Goal: Task Accomplishment & Management: Manage account settings

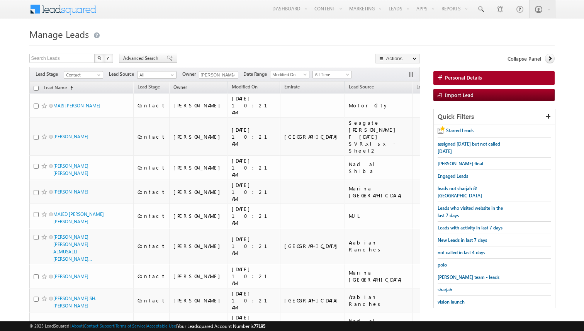
click at [158, 60] on span "Advanced Search" at bounding box center [141, 58] width 37 height 7
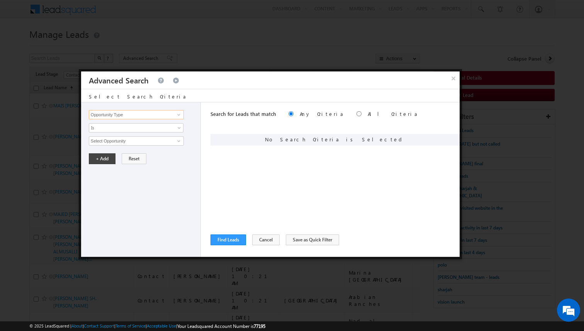
click at [167, 117] on input "Opportunity Type" at bounding box center [136, 114] width 95 height 9
type input "Lead Source"
click at [151, 142] on span "None Selected" at bounding box center [133, 141] width 88 height 9
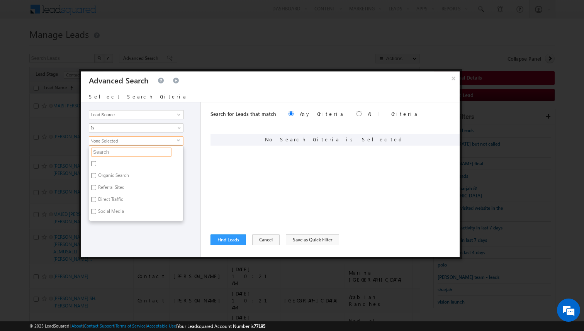
click at [116, 152] on input "text" at bounding box center [131, 152] width 80 height 9
type input "dl"
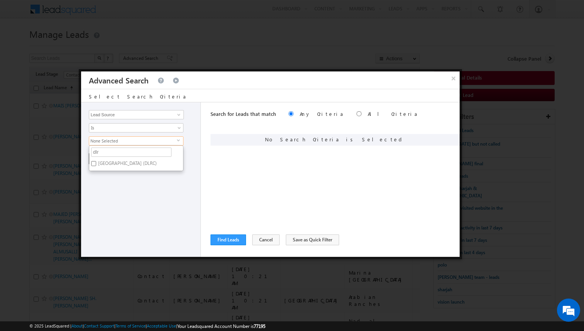
click at [116, 163] on label "Dubai Land residence Complex (DLRC)" at bounding box center [126, 165] width 75 height 12
click at [96, 163] on input "Dubai Land residence Complex (DLRC)" at bounding box center [93, 163] width 5 height 5
checkbox input "true"
click at [115, 155] on input "dlr" at bounding box center [131, 152] width 80 height 9
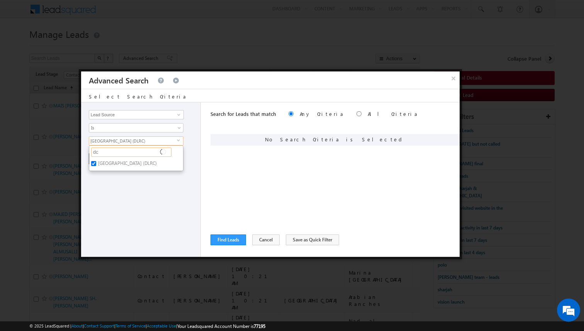
type input "dcl"
click at [108, 163] on label "DCLR" at bounding box center [102, 165] width 27 height 12
click at [96, 163] on input "DCLR" at bounding box center [93, 163] width 5 height 5
checkbox input "true"
click at [111, 179] on label "DCLR.xlsx - Owners" at bounding box center [117, 177] width 56 height 12
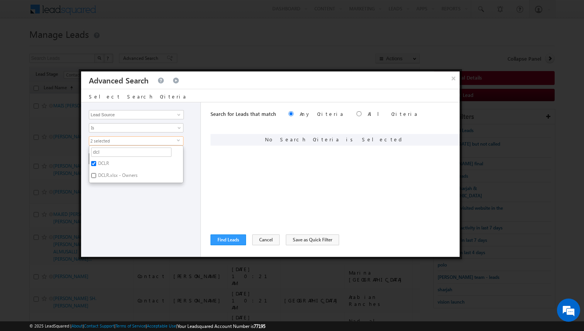
click at [96, 178] on input "DCLR.xlsx - Owners" at bounding box center [93, 175] width 5 height 5
checkbox input "true"
click at [138, 200] on div "Opportunity Type Lead Activity Task Sales Group Prospect Id Address 1 Address 2…" at bounding box center [141, 179] width 120 height 155
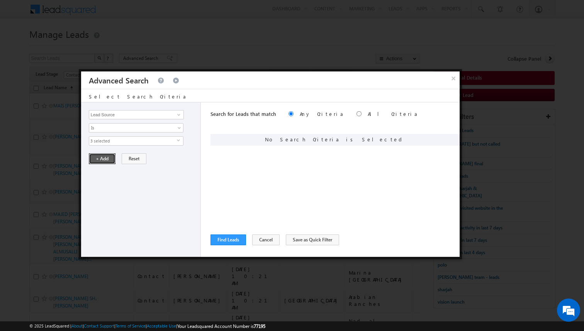
click at [105, 160] on button "+ Add" at bounding box center [102, 158] width 27 height 11
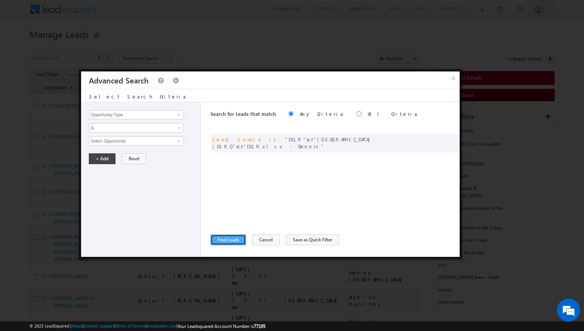
click at [227, 239] on button "Find Leads" at bounding box center [229, 240] width 36 height 11
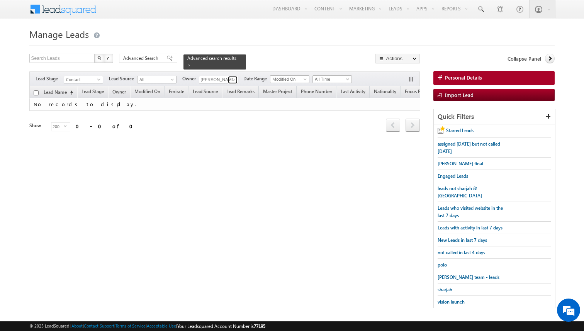
click at [236, 78] on link at bounding box center [233, 80] width 10 height 8
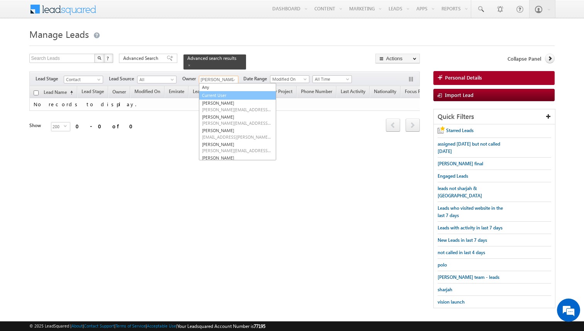
click at [218, 93] on link "Current User" at bounding box center [237, 95] width 77 height 9
type input "Current User"
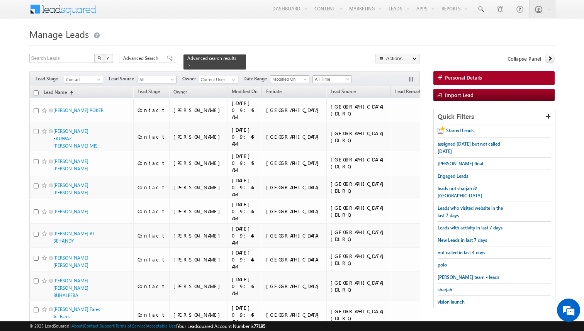
click at [35, 92] on input "checkbox" at bounding box center [36, 92] width 5 height 5
checkbox input "true"
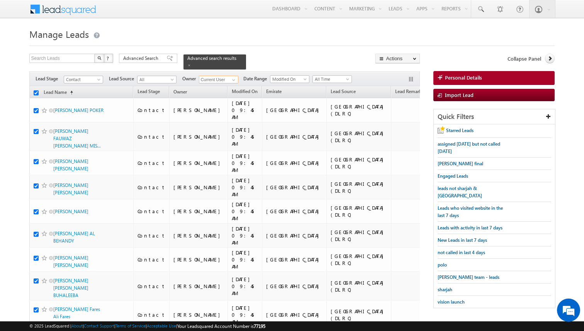
checkbox input "true"
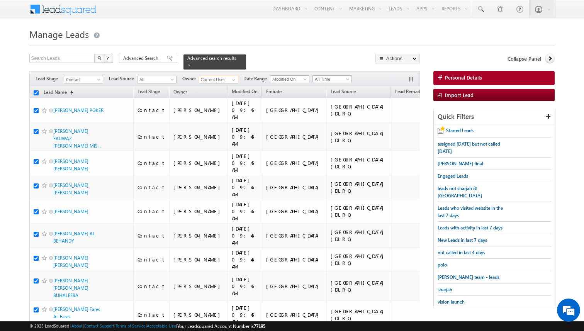
checkbox input "true"
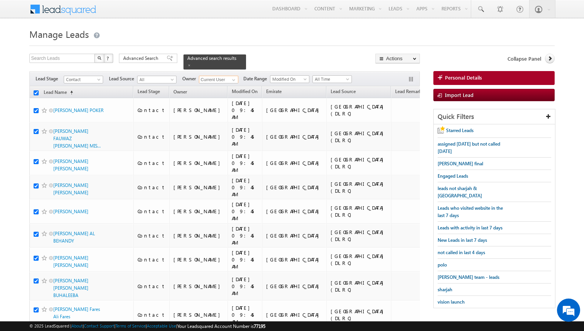
checkbox input "true"
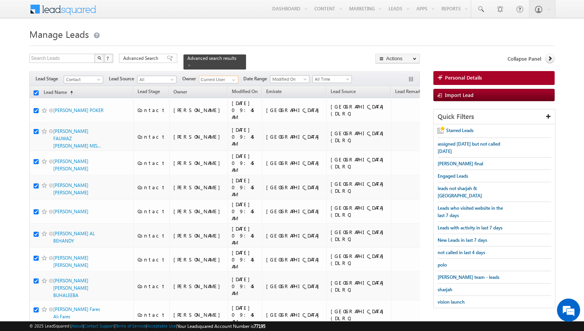
checkbox input "true"
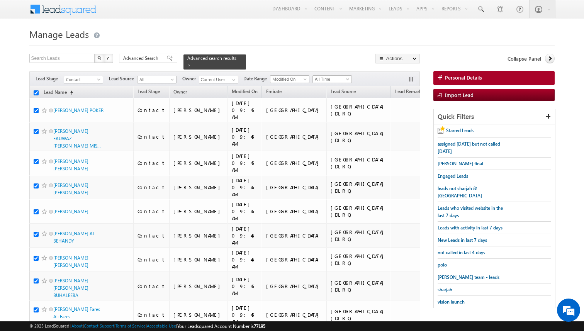
checkbox input "true"
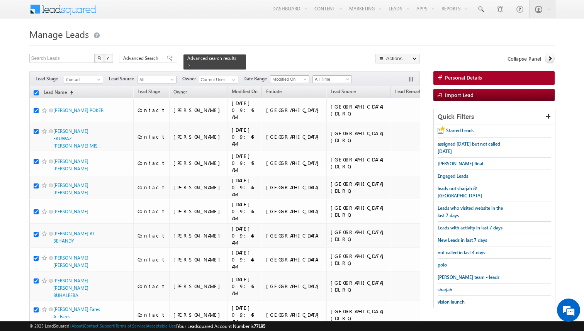
checkbox input "true"
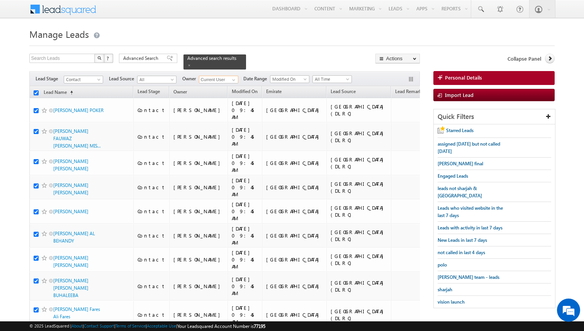
checkbox input "true"
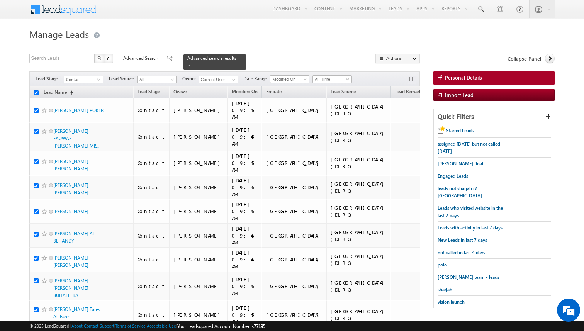
checkbox input "true"
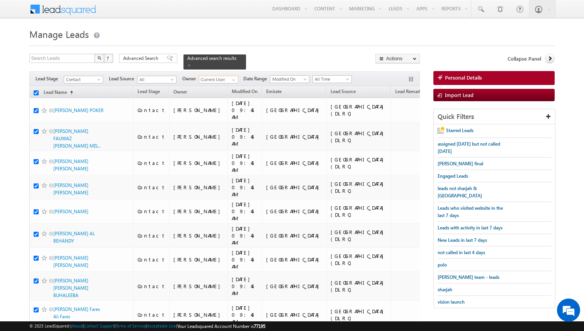
checkbox input "true"
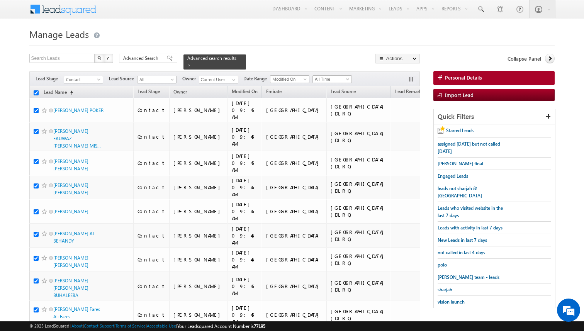
checkbox input "true"
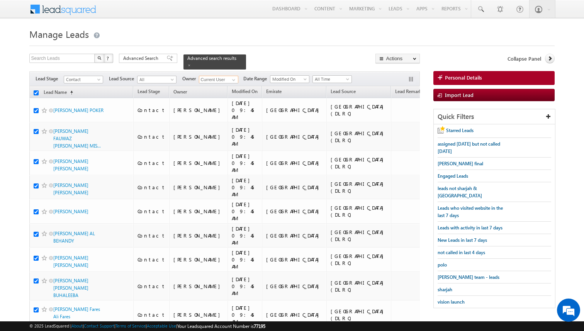
checkbox input "true"
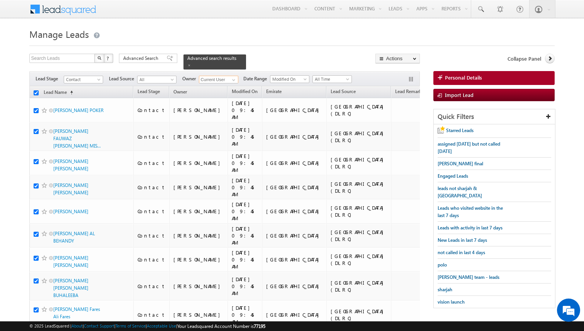
checkbox input "true"
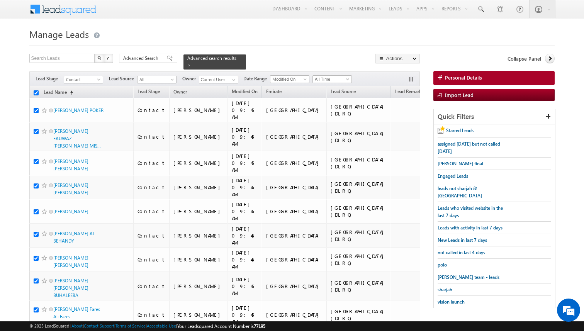
checkbox input "true"
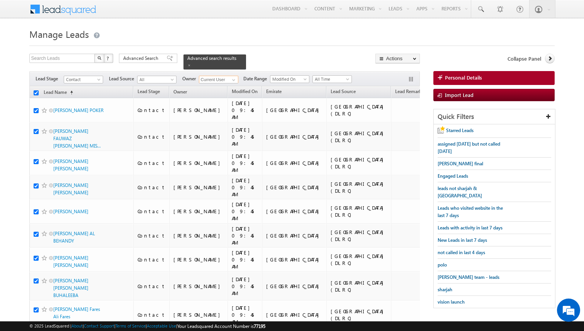
checkbox input "true"
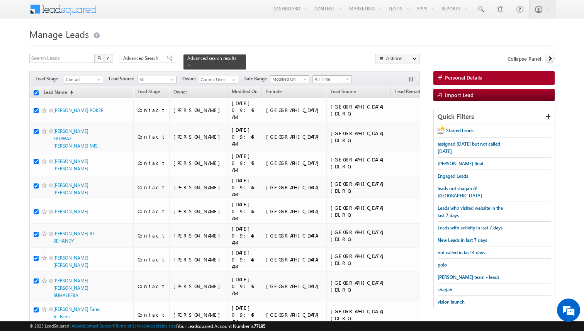
checkbox input "true"
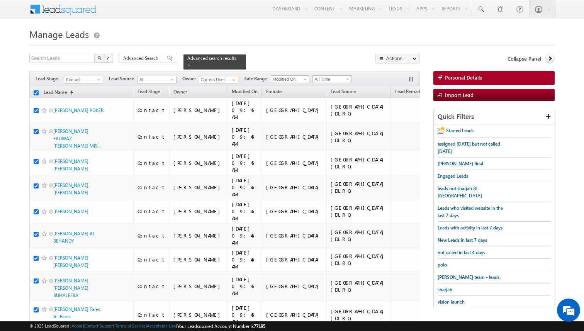
checkbox input "true"
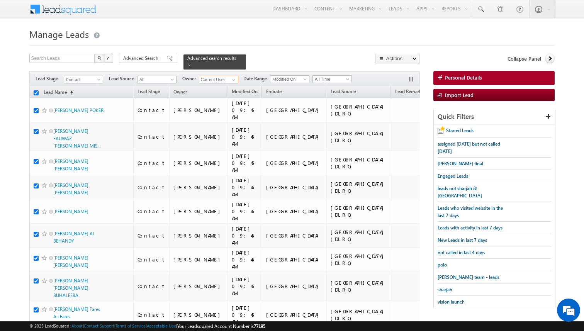
checkbox input "true"
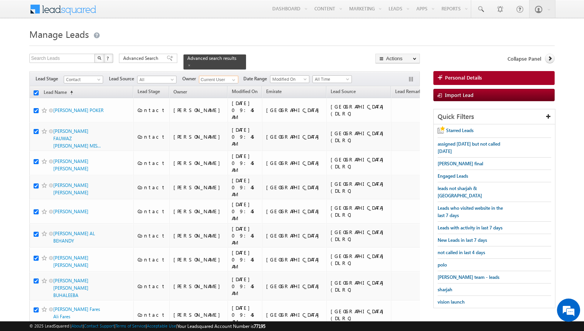
checkbox input "true"
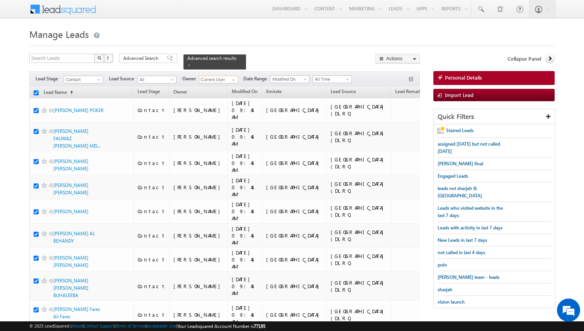
checkbox input "true"
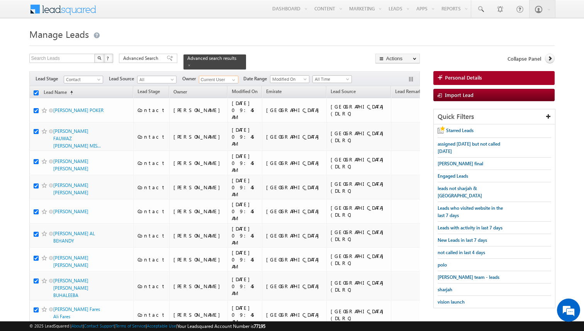
checkbox input "true"
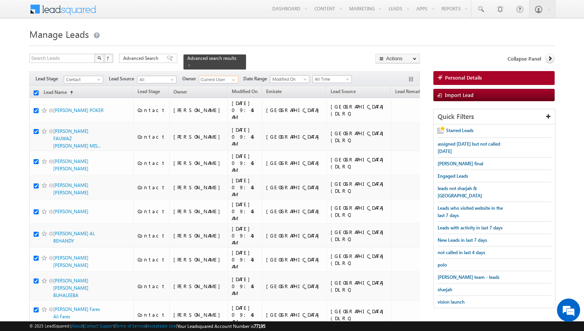
checkbox input "true"
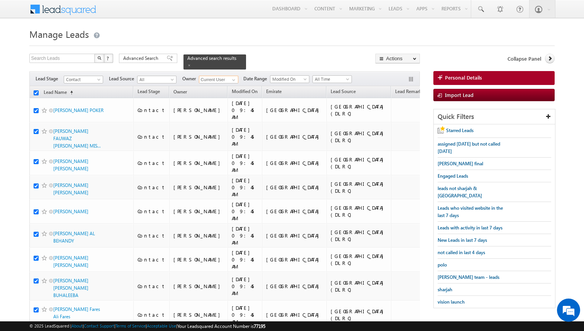
checkbox input "true"
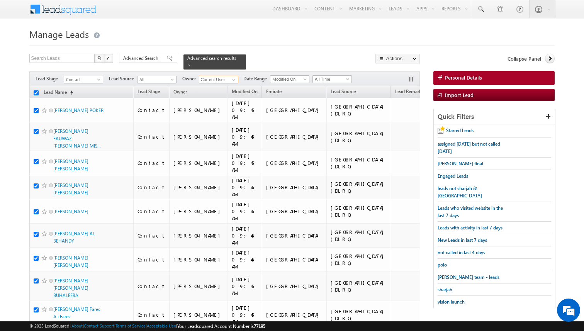
checkbox input "true"
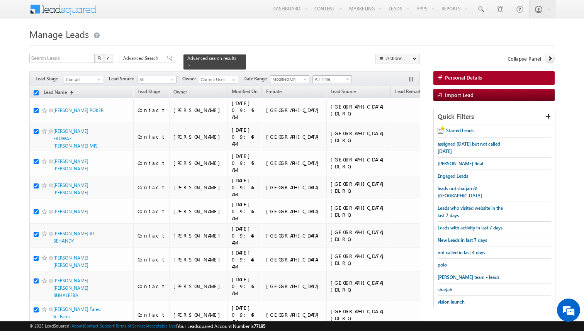
checkbox input "true"
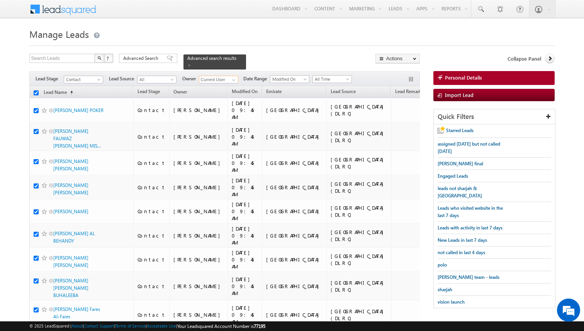
checkbox input "true"
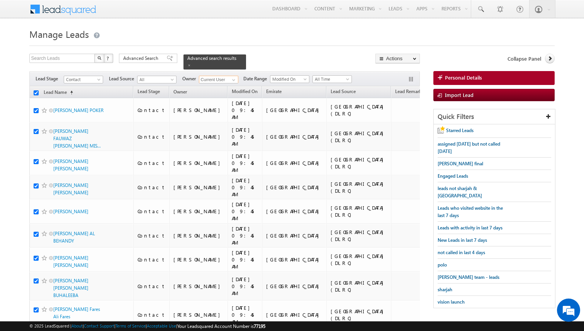
checkbox input "true"
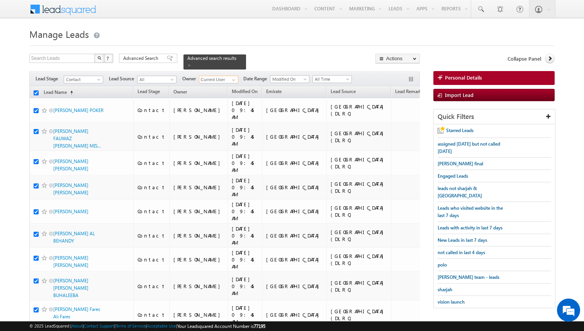
checkbox input "true"
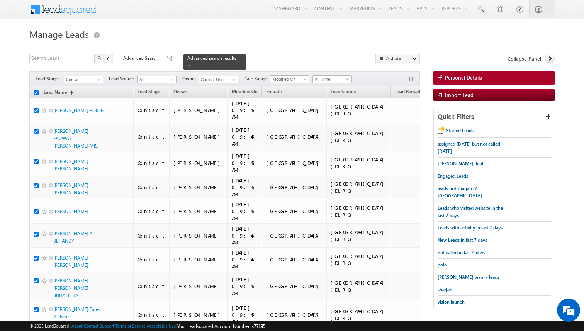
checkbox input "true"
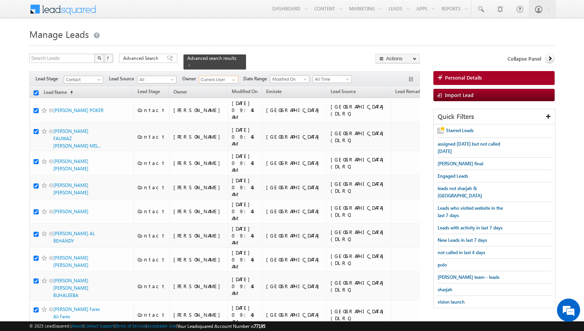
checkbox input "true"
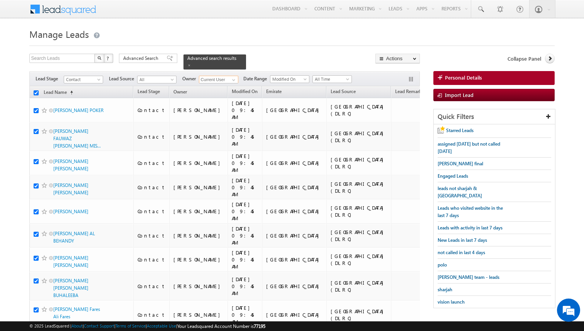
checkbox input "true"
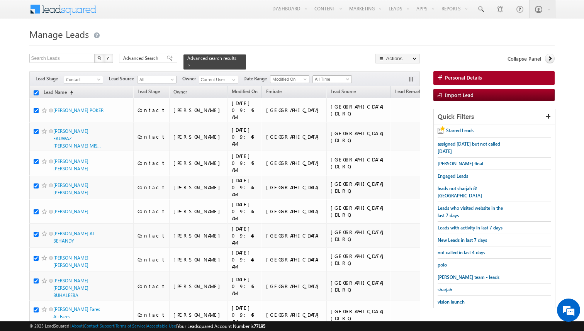
checkbox input "true"
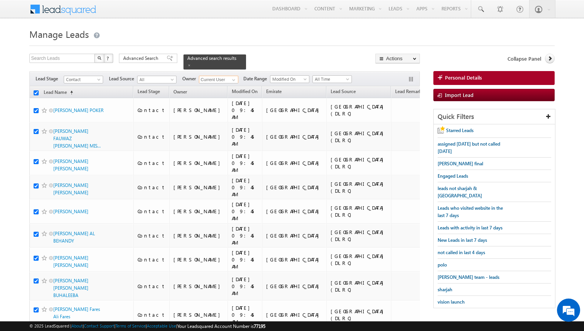
checkbox input "true"
click at [156, 59] on span "Advanced Search" at bounding box center [141, 58] width 37 height 7
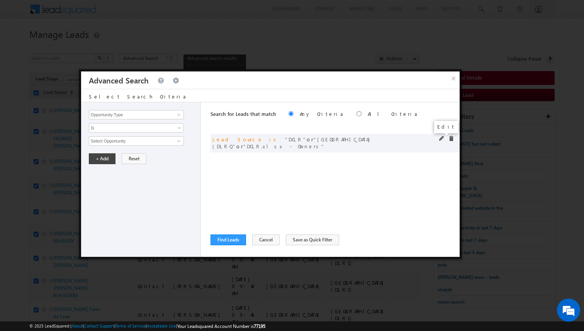
click at [441, 138] on span at bounding box center [441, 138] width 5 height 5
click at [145, 142] on span "3 selected" at bounding box center [133, 141] width 88 height 9
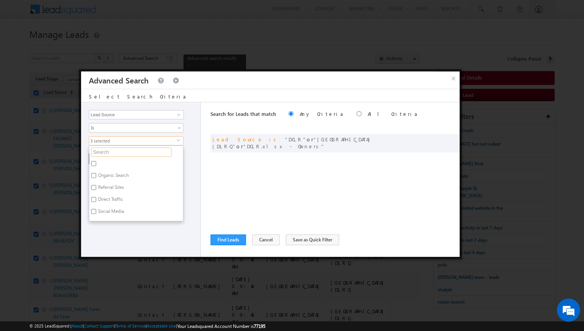
click at [133, 154] on input "text" at bounding box center [131, 152] width 80 height 9
type input "fur"
click at [110, 163] on label "Al Furjan" at bounding box center [106, 165] width 35 height 12
click at [96, 163] on input "Al Furjan" at bounding box center [93, 163] width 5 height 5
checkbox input "true"
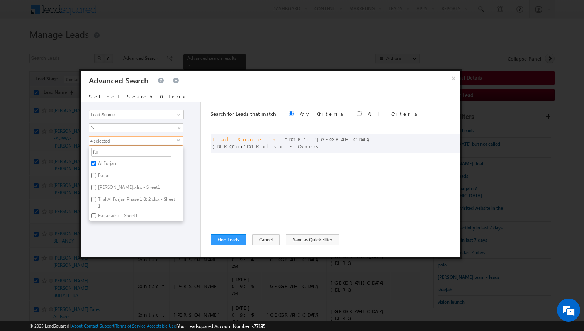
click at [109, 175] on label "Furjan" at bounding box center [103, 177] width 29 height 12
click at [96, 175] on input "Furjan" at bounding box center [93, 175] width 5 height 5
checkbox input "true"
click at [111, 186] on label "Azizi Furjan.xlsx - Sheet1" at bounding box center [128, 189] width 78 height 12
click at [96, 186] on input "Azizi Furjan.xlsx - Sheet1" at bounding box center [93, 187] width 5 height 5
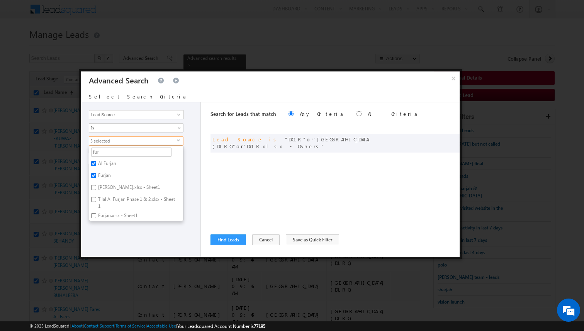
checkbox input "true"
click at [116, 198] on label "Tilal Al Furjan Phase 1 & 2.xlsx - Sheet1" at bounding box center [136, 203] width 94 height 16
click at [96, 198] on input "Tilal Al Furjan Phase 1 & 2.xlsx - Sheet1" at bounding box center [93, 199] width 5 height 5
click at [116, 198] on label "Tilal Al Furjan Phase 1 & 2.xlsx - Sheet1" at bounding box center [136, 203] width 94 height 16
click at [96, 198] on input "Tilal Al Furjan Phase 1 & 2.xlsx - Sheet1" at bounding box center [93, 199] width 5 height 5
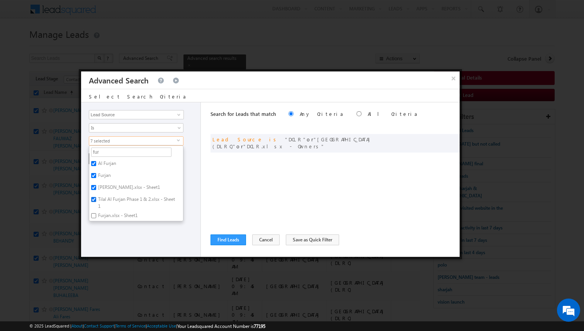
checkbox input "false"
click at [116, 212] on label "Furjan.xlsx - Sheet1" at bounding box center [117, 217] width 56 height 12
click at [96, 213] on input "Furjan.xlsx - Sheet1" at bounding box center [93, 215] width 5 height 5
checkbox input "true"
click at [117, 157] on ul "fur Organic Search Referral Sites Direct Traffic Social Media Inbound Email Inb…" at bounding box center [136, 183] width 95 height 76
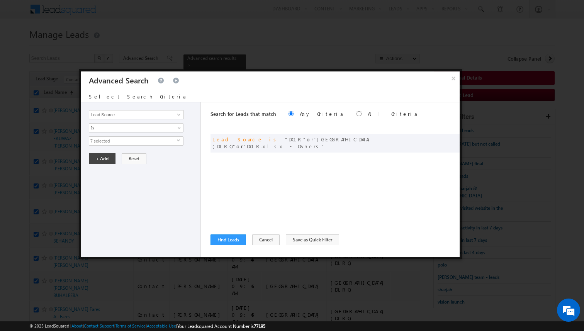
click at [114, 140] on span "7 selected" at bounding box center [133, 141] width 88 height 9
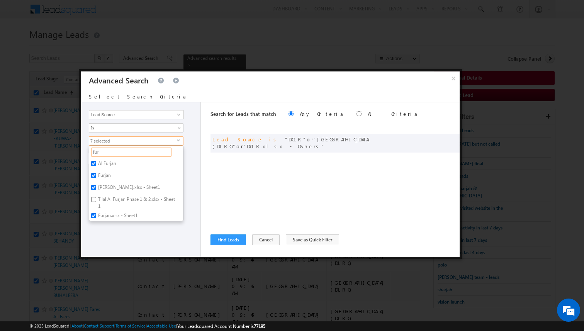
click at [113, 150] on input "fur" at bounding box center [131, 152] width 80 height 9
type input "j"
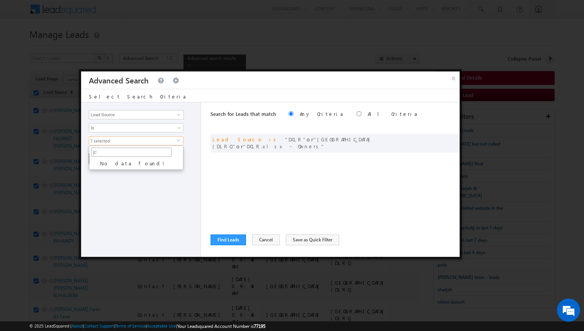
click at [112, 151] on input "jc" at bounding box center [131, 152] width 80 height 9
type input "jvc"
click at [105, 162] on label "JVC" at bounding box center [101, 165] width 24 height 12
click at [96, 162] on input "JVC" at bounding box center [93, 163] width 5 height 5
checkbox input "true"
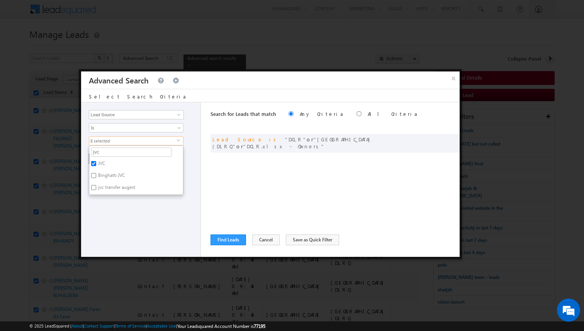
click at [109, 174] on label "Binghatti JVC" at bounding box center [110, 177] width 43 height 12
click at [96, 174] on input "Binghatti JVC" at bounding box center [93, 175] width 5 height 5
checkbox input "true"
click at [113, 186] on label "jvc transfer augest" at bounding box center [116, 189] width 54 height 12
click at [96, 186] on input "jvc transfer augest" at bounding box center [93, 187] width 5 height 5
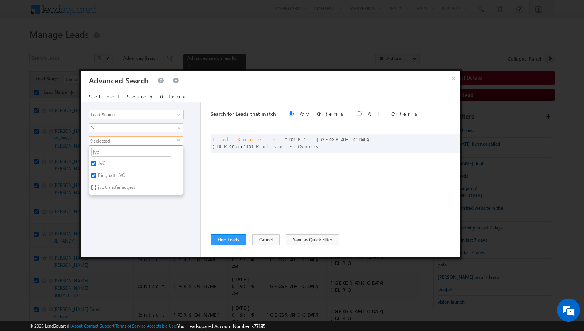
checkbox input "true"
click at [112, 153] on input "jvc" at bounding box center [131, 152] width 80 height 9
type input "jvt"
click at [105, 162] on label "JVT" at bounding box center [100, 165] width 23 height 12
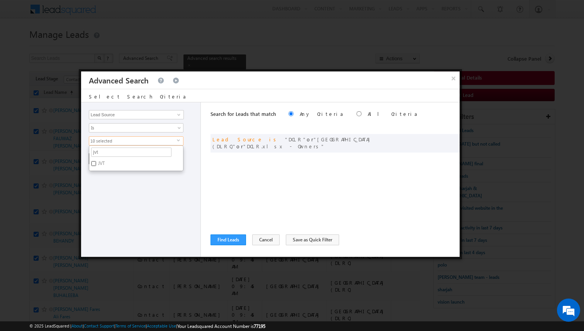
click at [96, 162] on input "JVT" at bounding box center [93, 163] width 5 height 5
checkbox input "true"
click at [128, 183] on div "Opportunity Type Lead Activity Task Sales Group Prospect Id Address 1 Address 2…" at bounding box center [141, 179] width 120 height 155
click at [105, 159] on button "+ Add" at bounding box center [102, 158] width 27 height 11
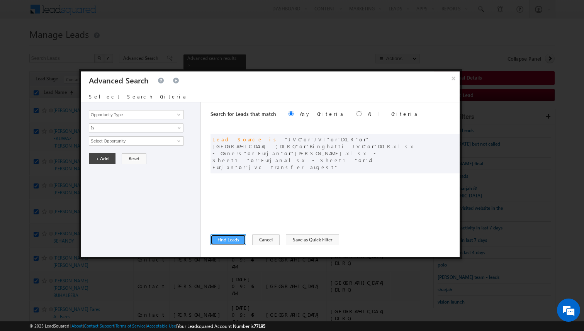
click at [231, 239] on button "Find Leads" at bounding box center [229, 240] width 36 height 11
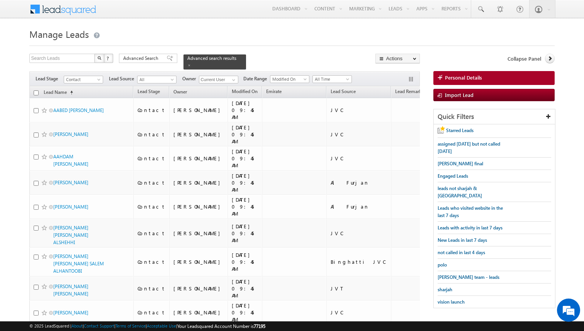
click at [37, 92] on input "checkbox" at bounding box center [36, 92] width 5 height 5
checkbox input "true"
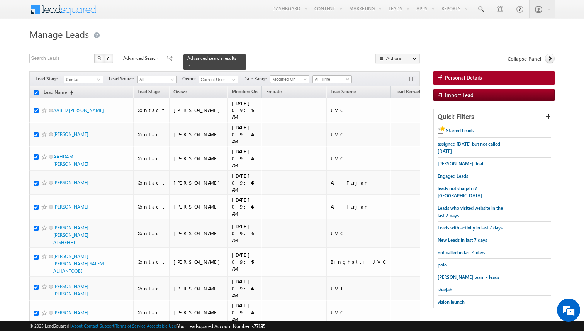
checkbox input "true"
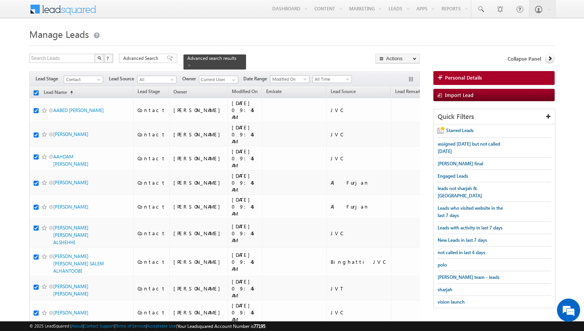
checkbox input "true"
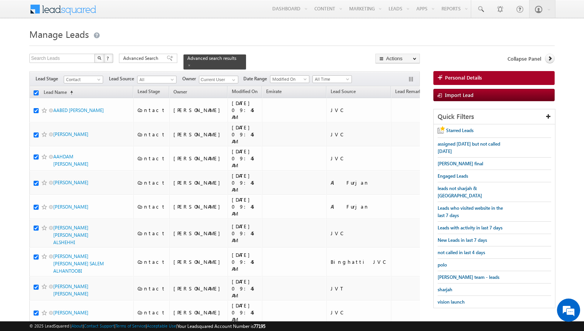
checkbox input "true"
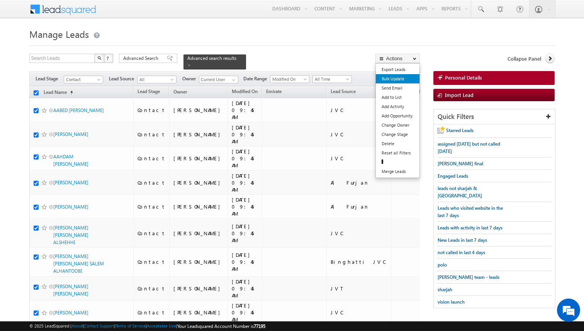
click at [397, 80] on link "Bulk Update" at bounding box center [398, 78] width 44 height 9
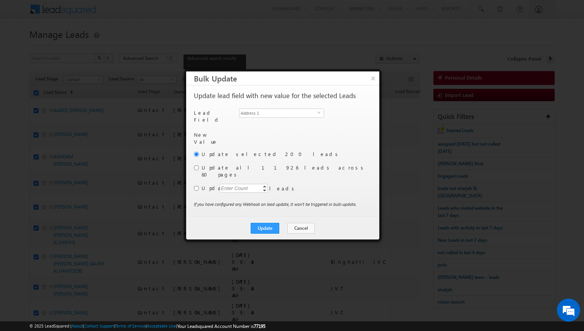
click at [299, 112] on span "Address 1" at bounding box center [279, 113] width 78 height 9
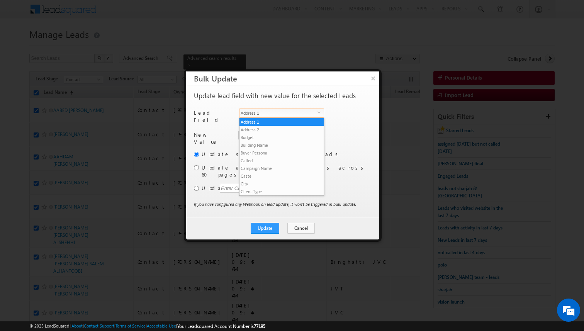
scroll to position [302, 0]
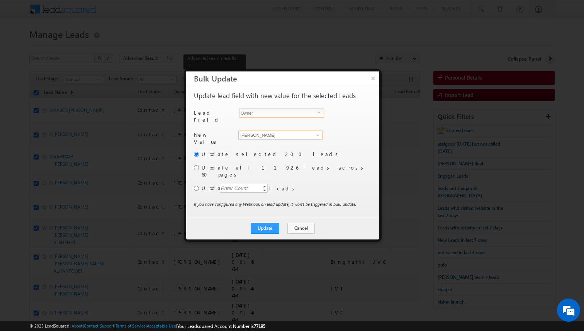
click at [277, 133] on input "[PERSON_NAME]" at bounding box center [280, 135] width 84 height 9
click at [273, 141] on link "Shakeel Babbar shakeel.babbar@indglobal.ae" at bounding box center [280, 147] width 84 height 15
click at [196, 165] on input "radio" at bounding box center [196, 167] width 5 height 5
click at [266, 223] on button "Update" at bounding box center [265, 228] width 29 height 11
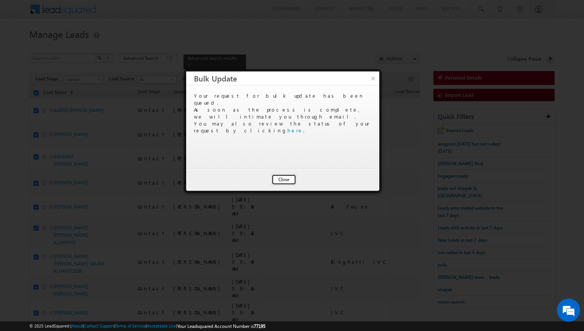
click at [282, 183] on button "Close" at bounding box center [284, 179] width 25 height 11
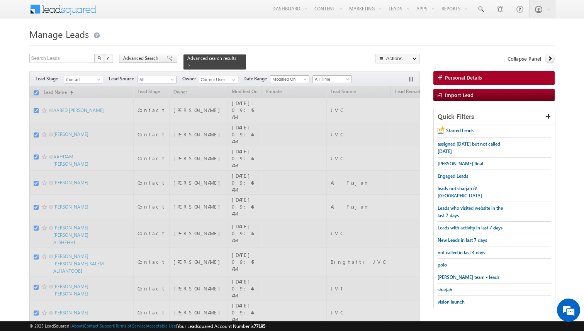
click at [153, 61] on span "Advanced Search" at bounding box center [141, 58] width 37 height 7
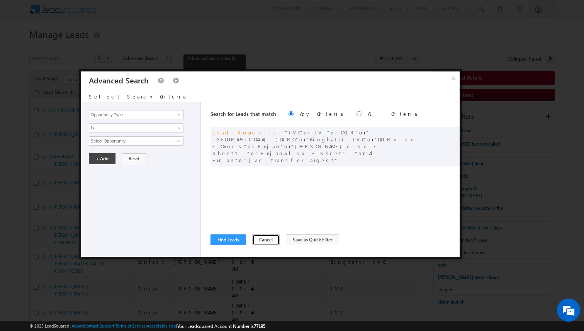
click at [265, 240] on button "Cancel" at bounding box center [265, 240] width 27 height 11
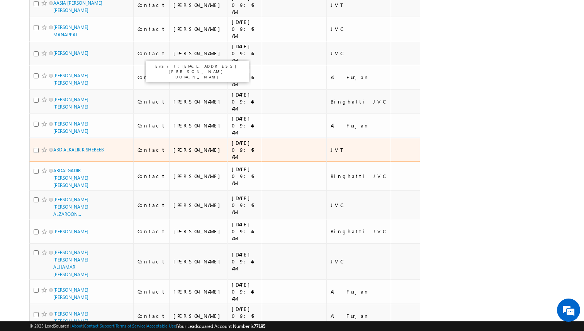
scroll to position [480, 0]
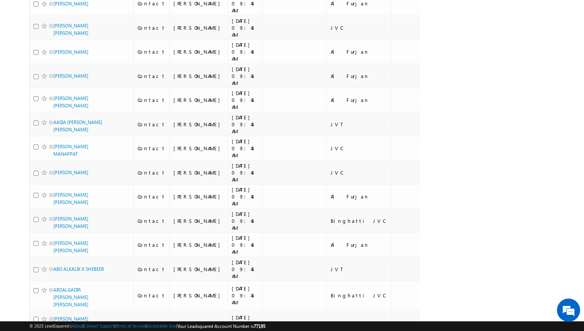
scroll to position [0, 0]
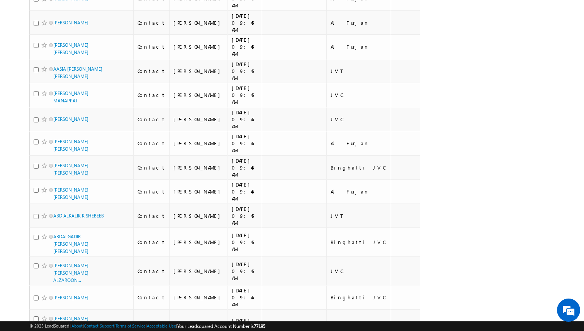
scroll to position [415, 0]
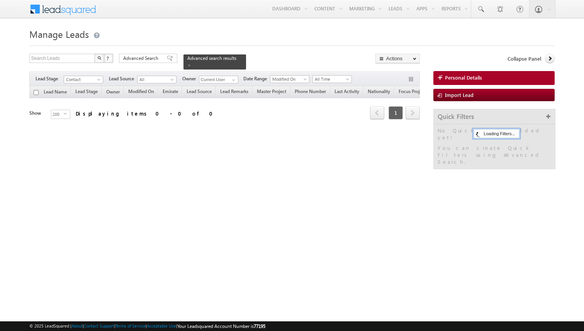
click at [277, 46] on div at bounding box center [292, 43] width 526 height 5
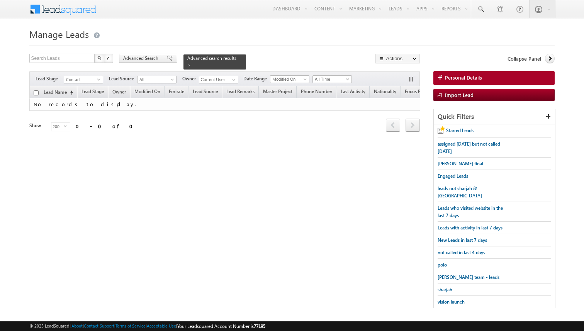
click at [155, 58] on span "Advanced Search" at bounding box center [141, 58] width 37 height 7
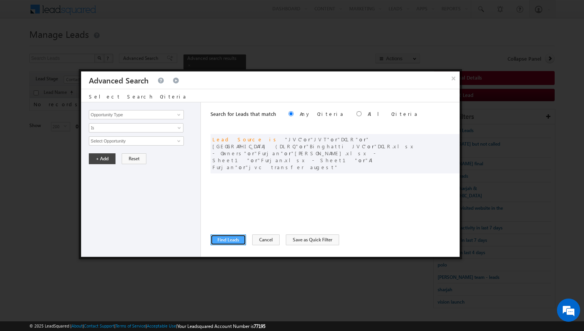
click at [235, 239] on button "Find Leads" at bounding box center [229, 240] width 36 height 11
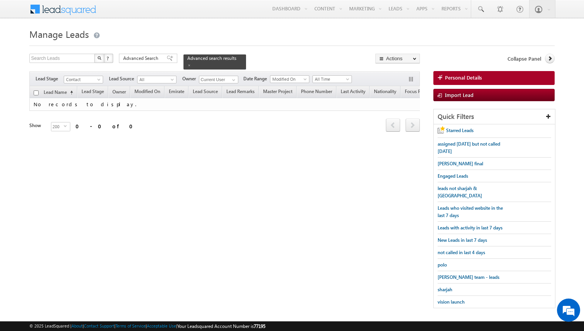
click at [17, 112] on body "Menu [PERSON_NAME] kunal .sehr awat@ indgl [PERSON_NAME]. [PERSON_NAME]." at bounding box center [292, 158] width 584 height 316
click at [143, 59] on span "Advanced Search" at bounding box center [141, 58] width 37 height 7
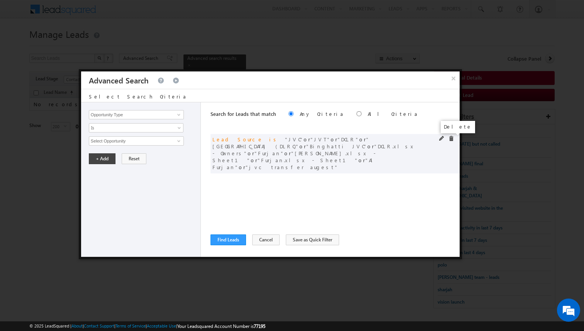
click at [452, 138] on span at bounding box center [451, 138] width 5 height 5
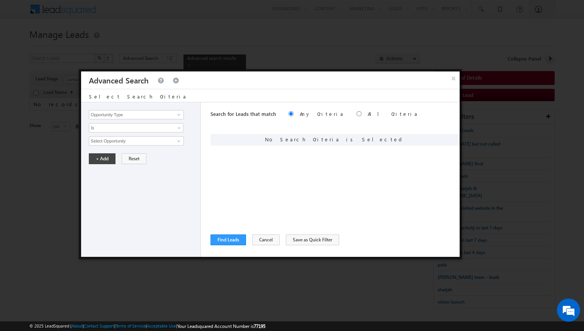
click at [249, 166] on div "Search for Leads that match Any Criteria All Criteria Note that the current tri…" at bounding box center [335, 179] width 249 height 155
click at [167, 115] on input "Opportunity Type" at bounding box center [136, 114] width 95 height 9
type input "Lead Source"
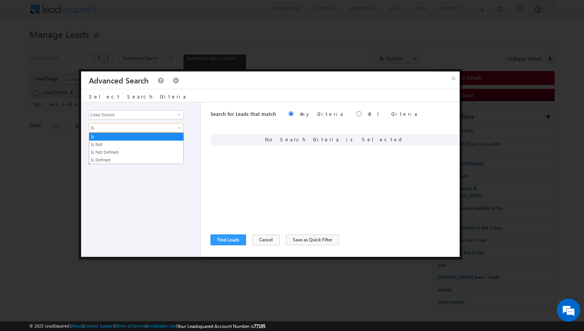
click at [163, 126] on span "Is" at bounding box center [131, 127] width 84 height 7
click at [109, 145] on link "Is Not" at bounding box center [136, 144] width 94 height 7
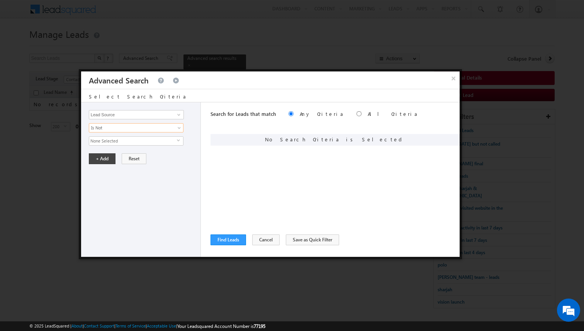
click at [114, 143] on span "None Selected" at bounding box center [133, 141] width 88 height 9
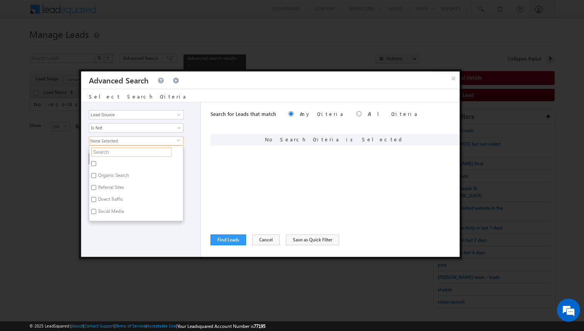
click at [114, 151] on input "text" at bounding box center [131, 152] width 80 height 9
type input "scl"
click at [109, 199] on label "Sharjah-Scl" at bounding box center [108, 201] width 39 height 12
click at [96, 199] on input "Sharjah-Scl" at bounding box center [93, 199] width 5 height 5
checkbox input "true"
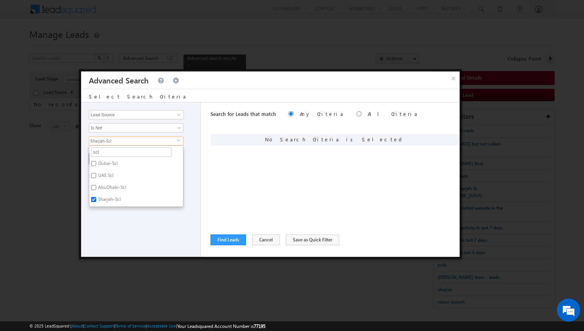
click at [191, 196] on div "Opportunity Type Lead Activity Task Sales Group Prospect Id Address 1 Address 2…" at bounding box center [141, 179] width 120 height 155
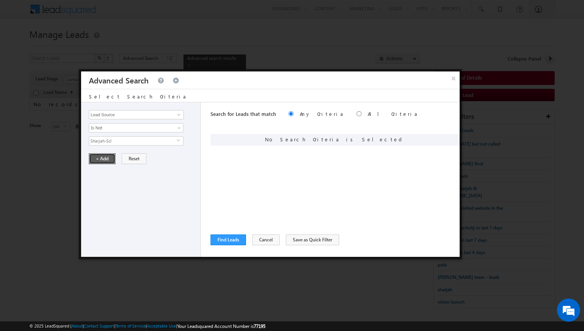
click at [109, 161] on button "+ Add" at bounding box center [102, 158] width 27 height 11
click at [229, 239] on button "Find Leads" at bounding box center [229, 240] width 36 height 11
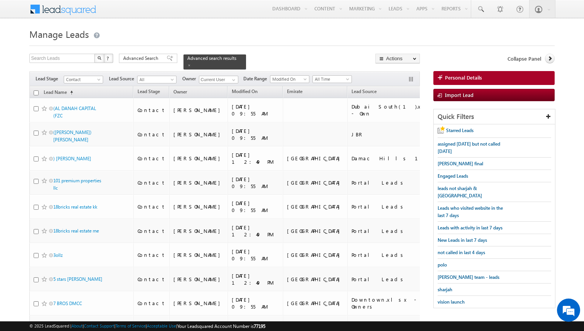
click at [37, 94] on input "checkbox" at bounding box center [36, 92] width 5 height 5
checkbox input "true"
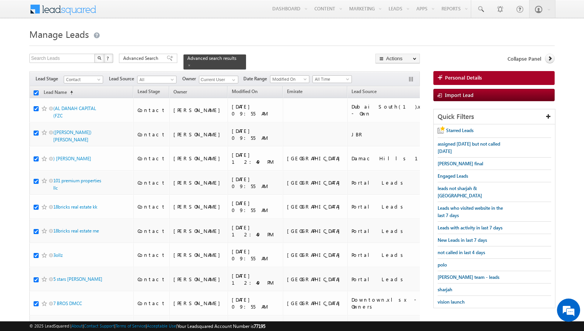
checkbox input "true"
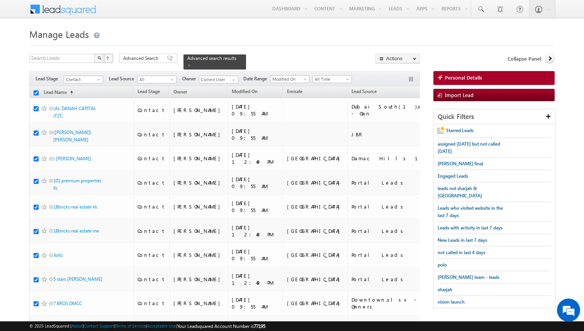
checkbox input "true"
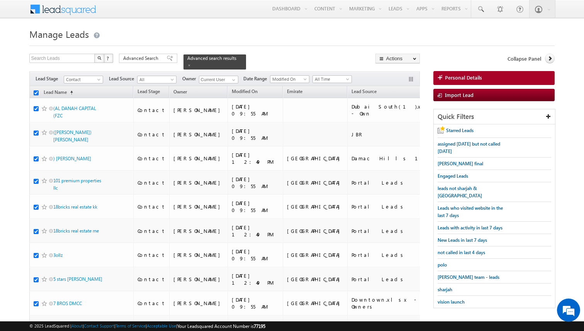
checkbox input "true"
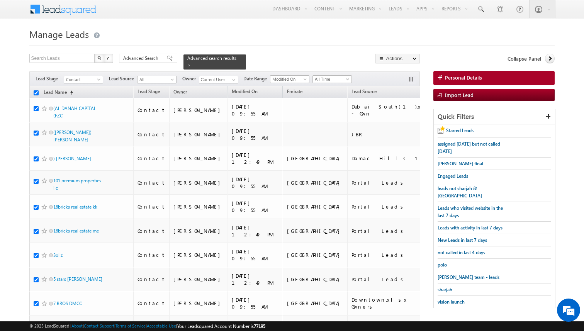
checkbox input "true"
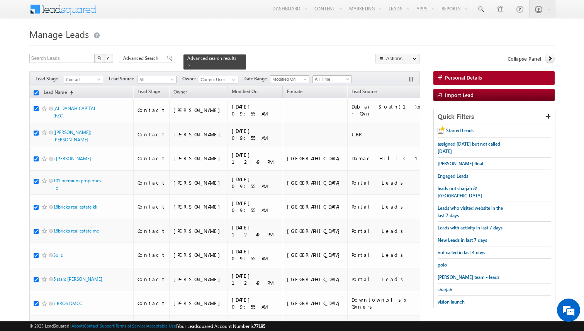
checkbox input "true"
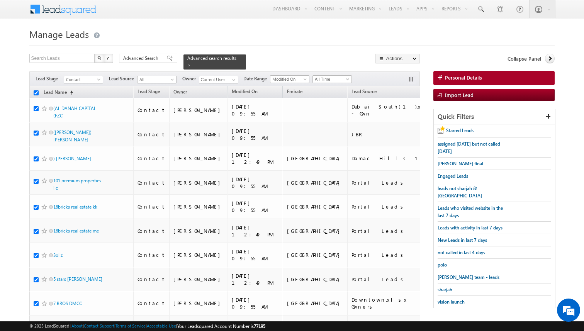
checkbox input "true"
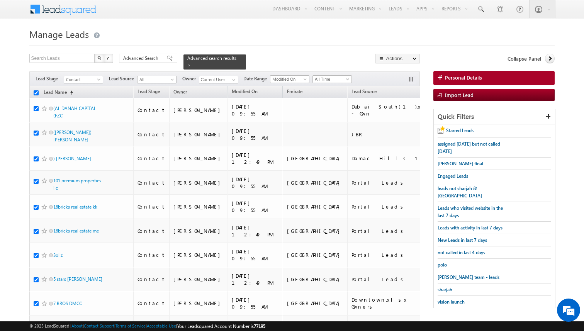
checkbox input "true"
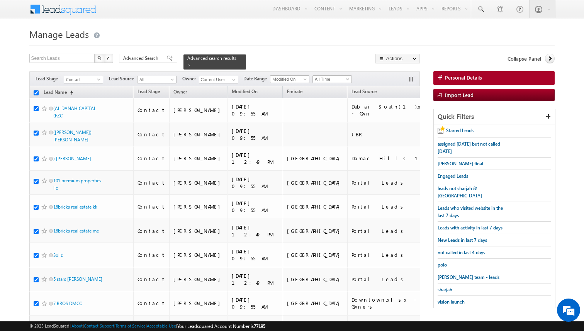
checkbox input "true"
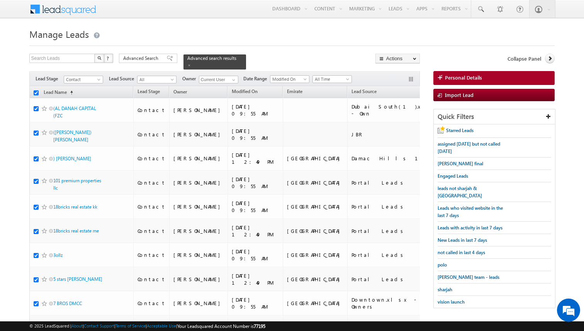
checkbox input "true"
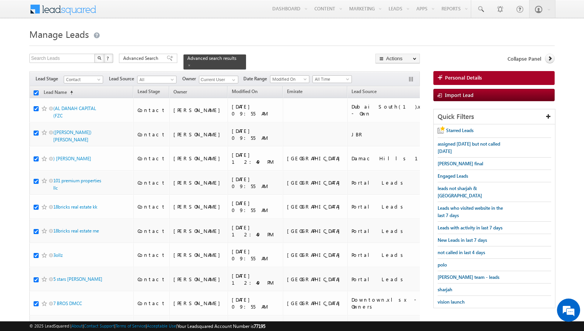
checkbox input "true"
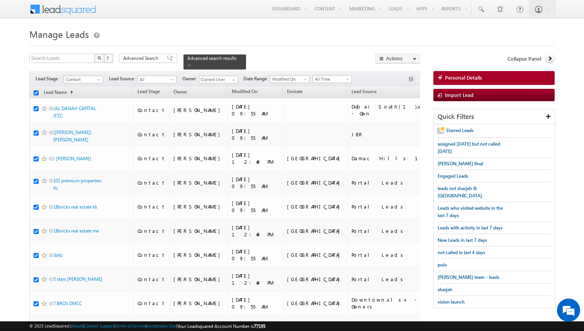
checkbox input "true"
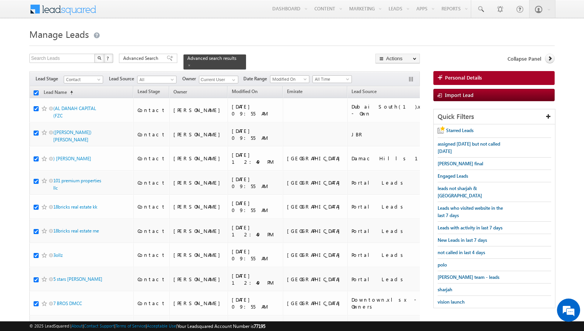
checkbox input "true"
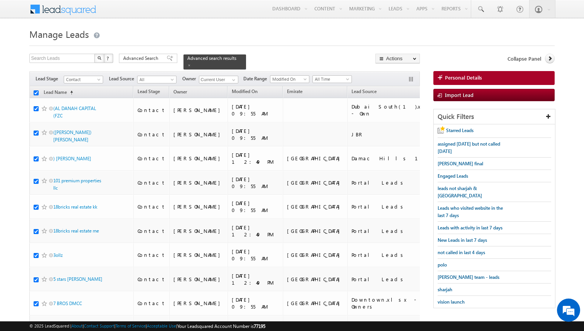
checkbox input "true"
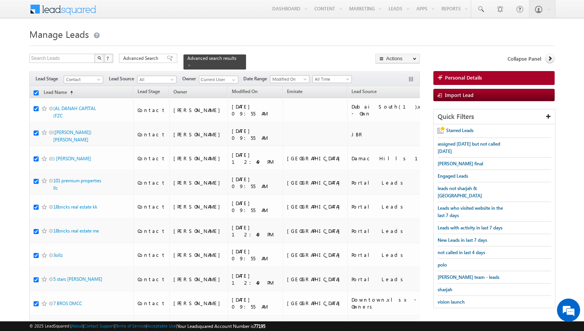
checkbox input "true"
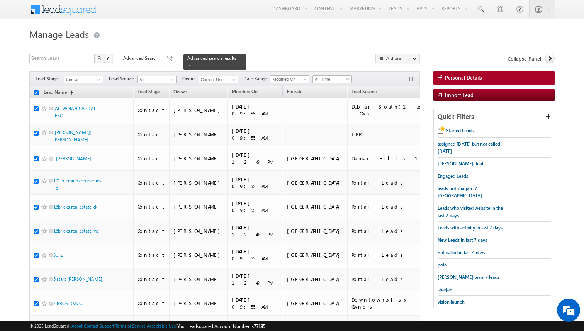
checkbox input "true"
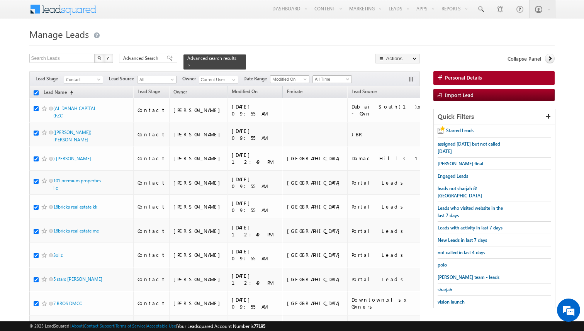
checkbox input "true"
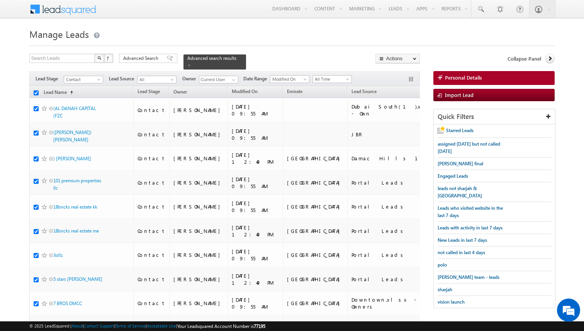
checkbox input "true"
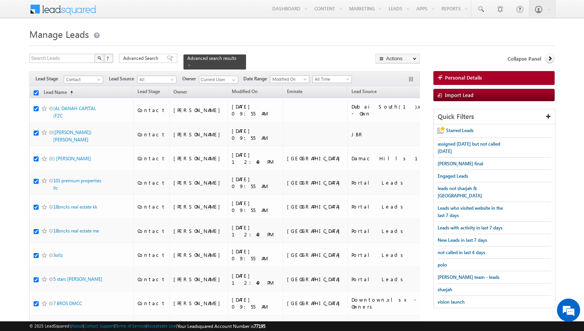
checkbox input "true"
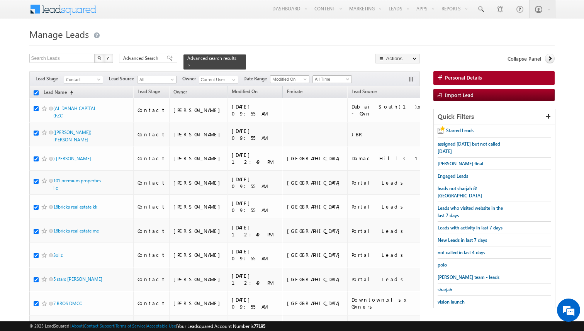
checkbox input "true"
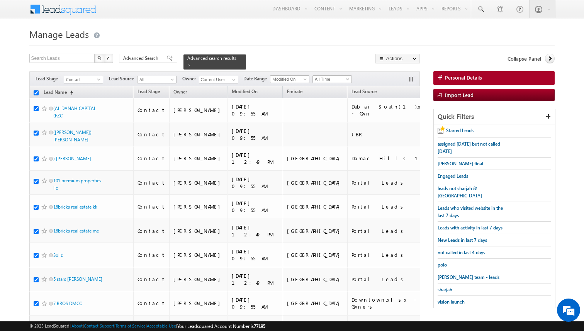
checkbox input "true"
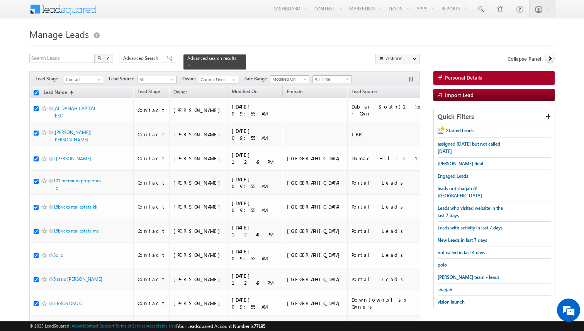
checkbox input "true"
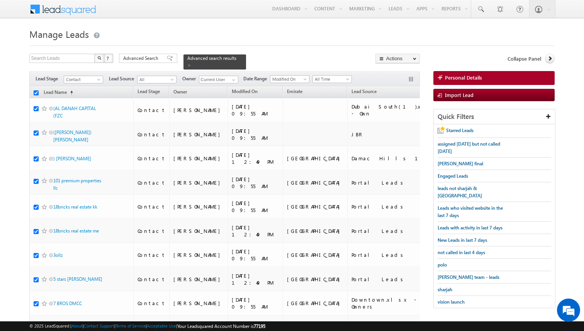
checkbox input "true"
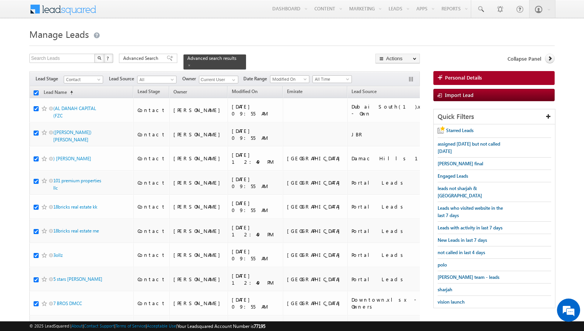
checkbox input "true"
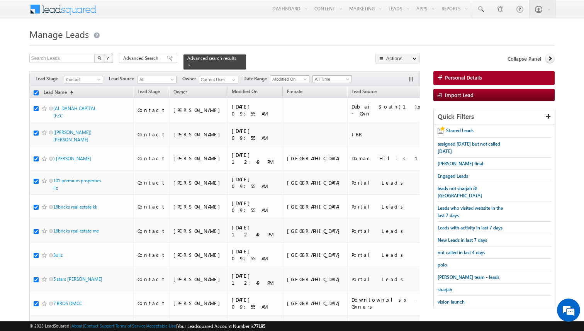
checkbox input "true"
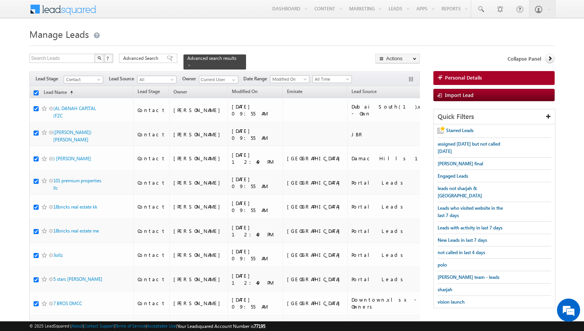
checkbox input "true"
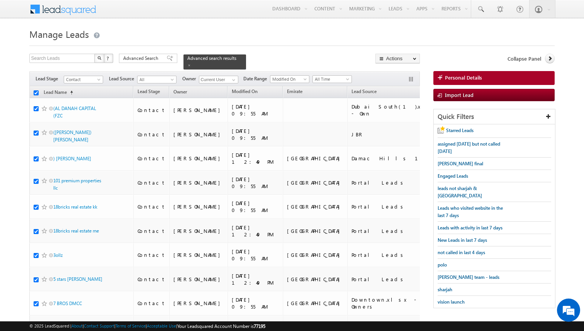
checkbox input "true"
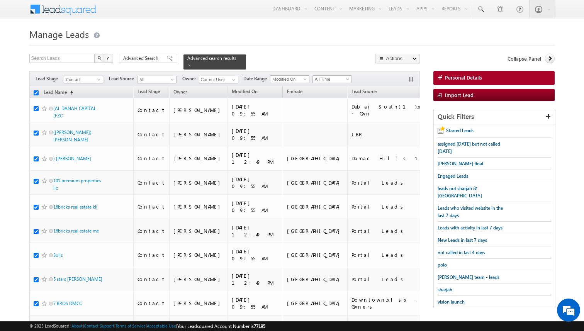
checkbox input "true"
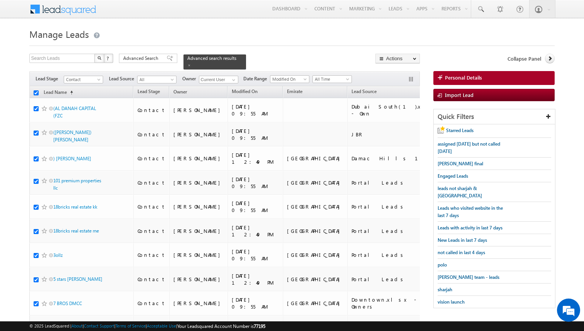
checkbox input "true"
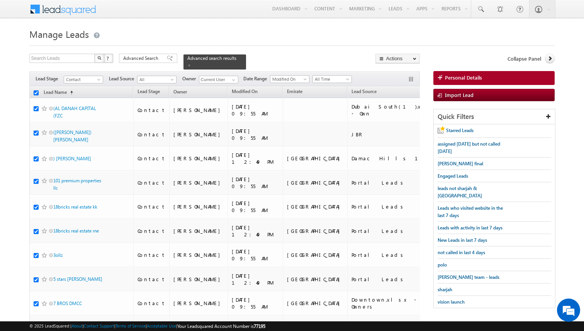
checkbox input "true"
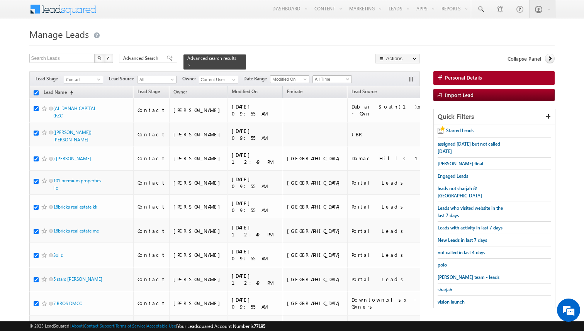
checkbox input "true"
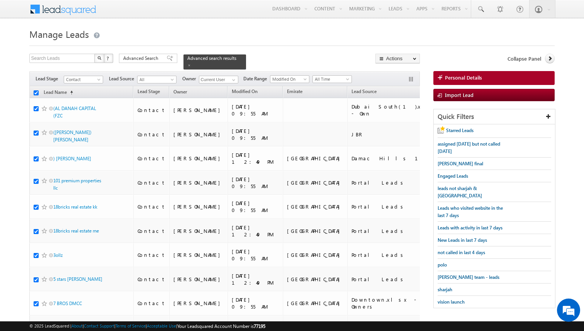
checkbox input "true"
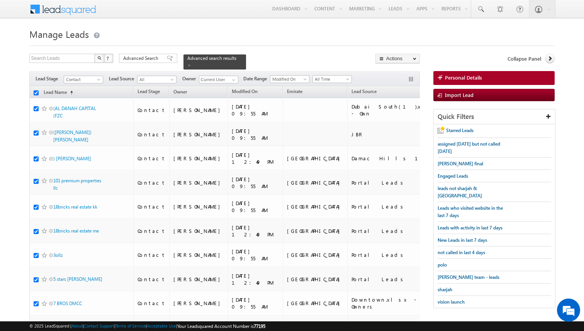
checkbox input "true"
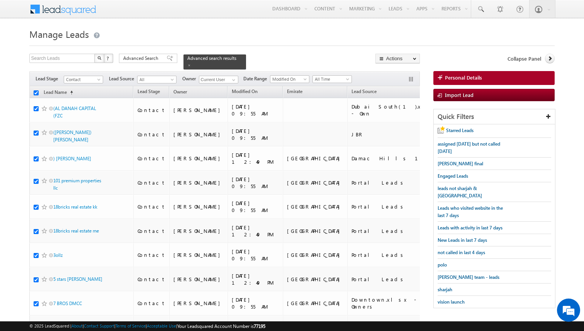
checkbox input "true"
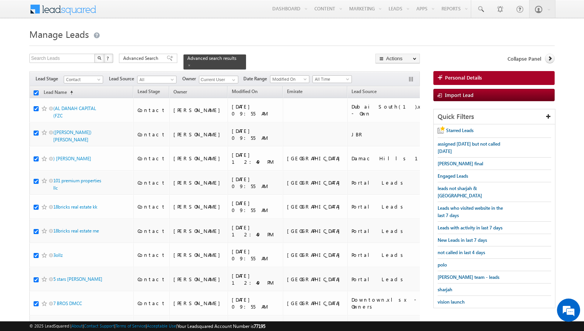
checkbox input "true"
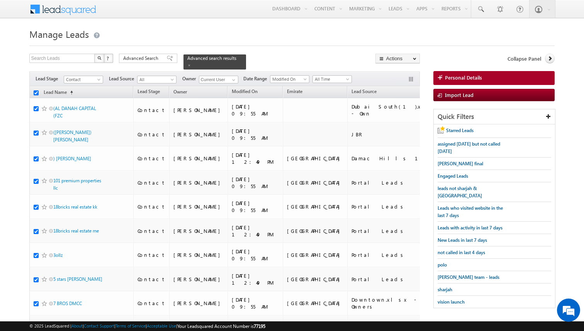
checkbox input "true"
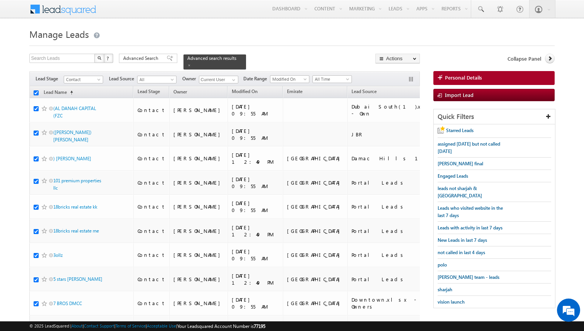
checkbox input "true"
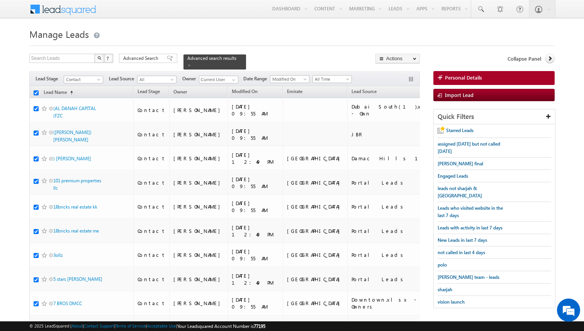
checkbox input "true"
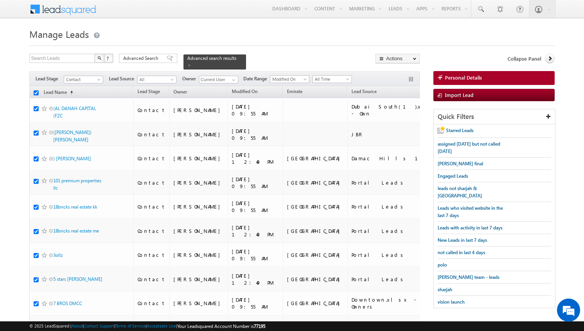
checkbox input "true"
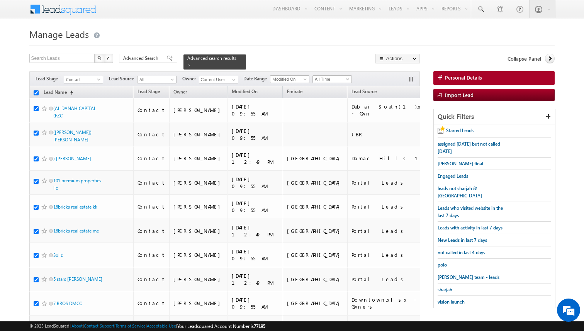
checkbox input "true"
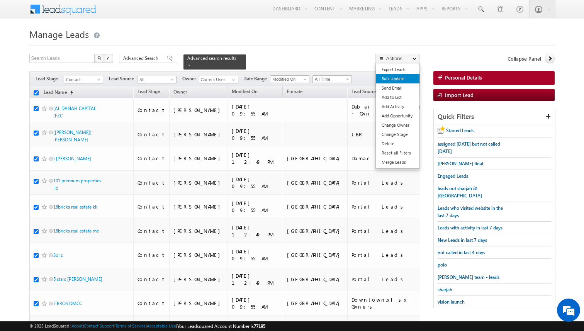
click at [398, 80] on link "Bulk Update" at bounding box center [398, 78] width 44 height 9
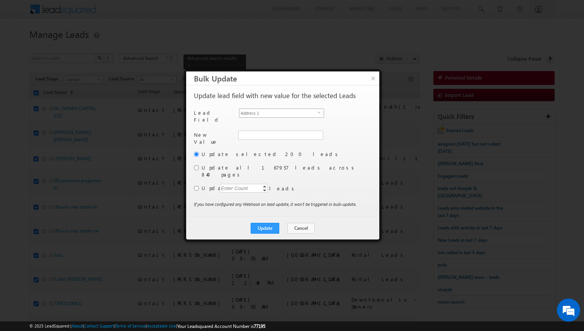
click at [290, 113] on span "Address 1" at bounding box center [279, 113] width 78 height 9
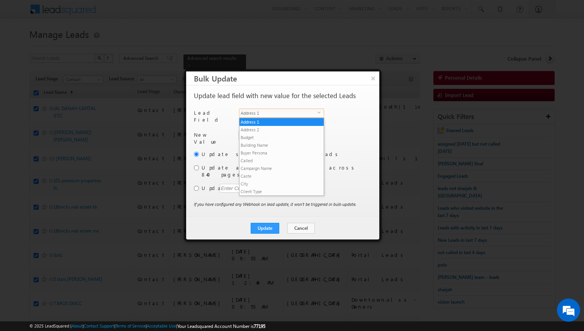
scroll to position [302, 0]
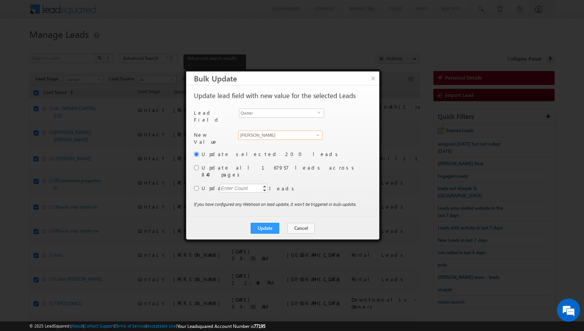
click at [276, 131] on input "[PERSON_NAME]" at bounding box center [280, 135] width 84 height 9
click at [197, 186] on input "radio" at bounding box center [196, 188] width 5 height 5
click at [233, 184] on div "Enter Count" at bounding box center [234, 188] width 29 height 9
click at [320, 185] on div "Update selected 200 leads Update all 167957 leads across 840 pages Update Enter…" at bounding box center [282, 175] width 176 height 50
click at [276, 223] on button "Update" at bounding box center [265, 228] width 29 height 11
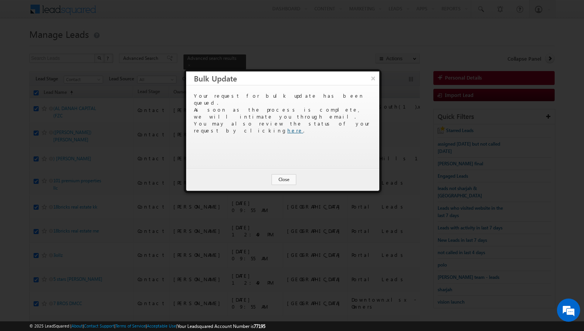
click at [303, 127] on link "here" at bounding box center [295, 130] width 16 height 7
click at [286, 180] on button "Close" at bounding box center [284, 179] width 25 height 11
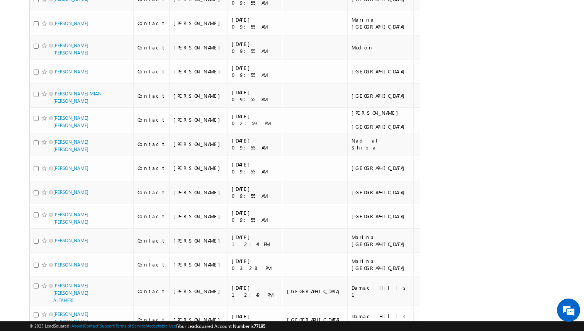
scroll to position [4816, 0]
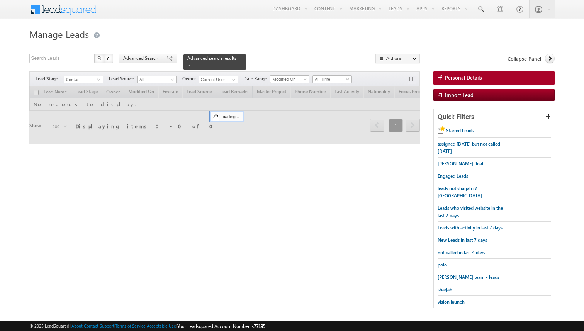
click at [132, 61] on span "Advanced Search" at bounding box center [141, 58] width 37 height 7
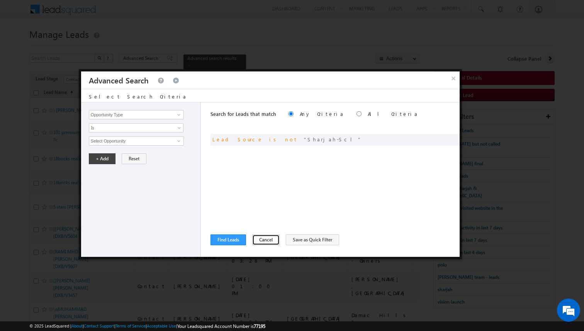
click at [256, 242] on button "Cancel" at bounding box center [265, 240] width 27 height 11
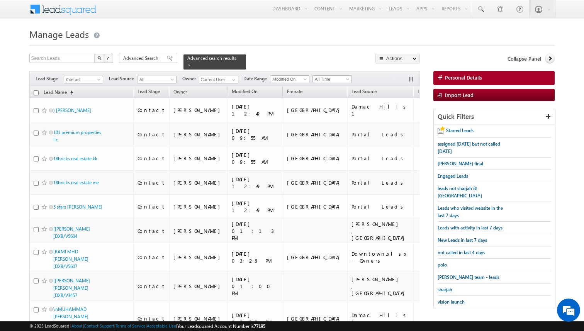
click at [33, 92] on th "Lead Name (sorted ascending)" at bounding box center [81, 92] width 104 height 12
click at [36, 92] on input "checkbox" at bounding box center [36, 92] width 5 height 5
checkbox input "true"
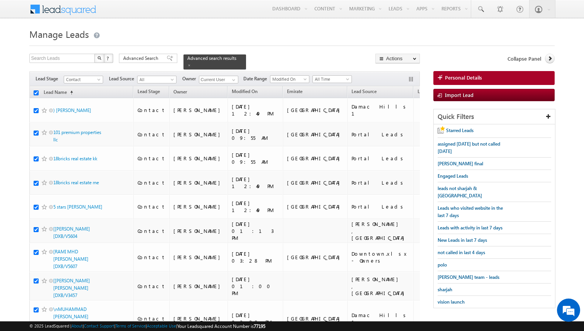
checkbox input "true"
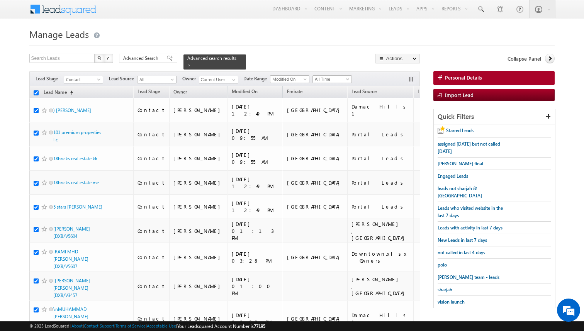
checkbox input "true"
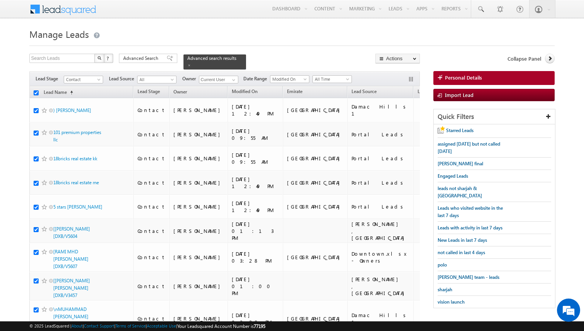
checkbox input "true"
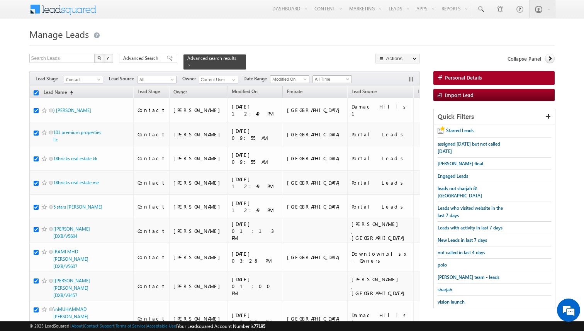
checkbox input "true"
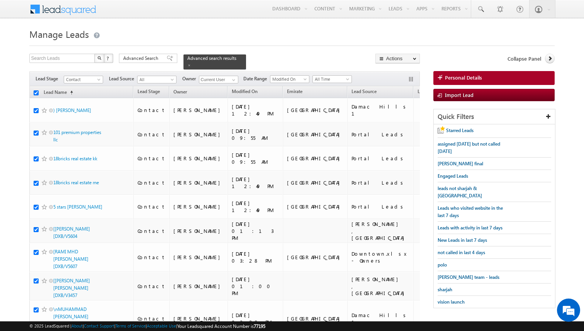
checkbox input "true"
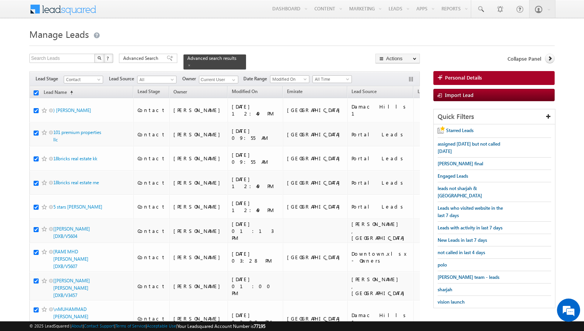
checkbox input "true"
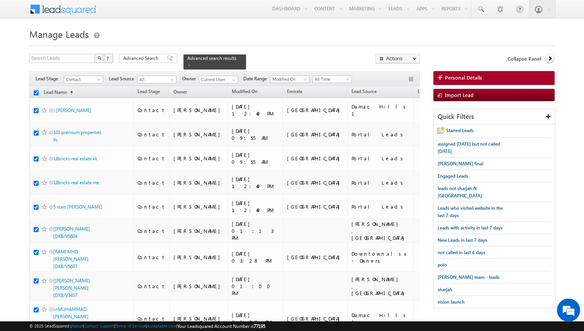
checkbox input "true"
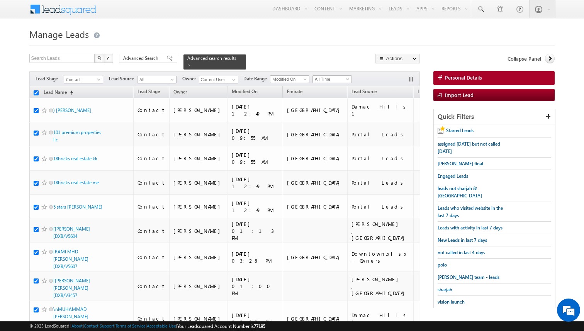
checkbox input "true"
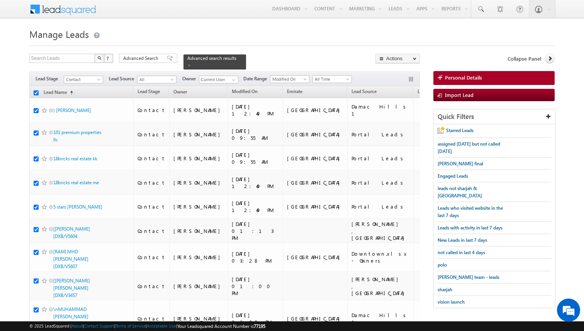
checkbox input "true"
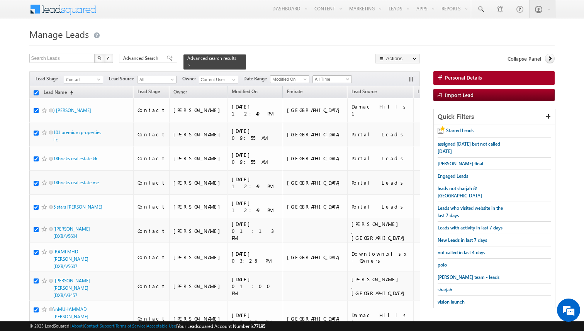
checkbox input "true"
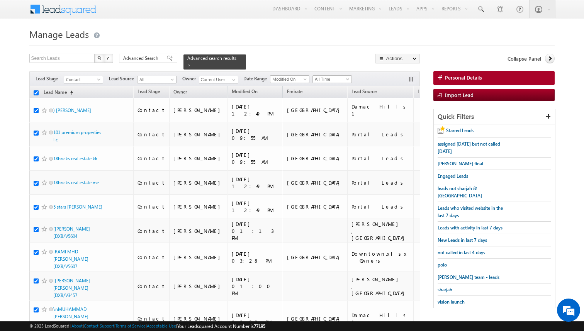
checkbox input "true"
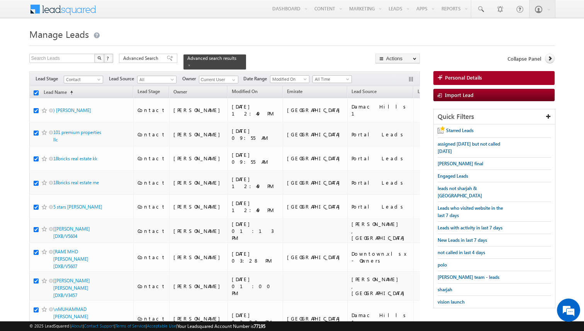
checkbox input "true"
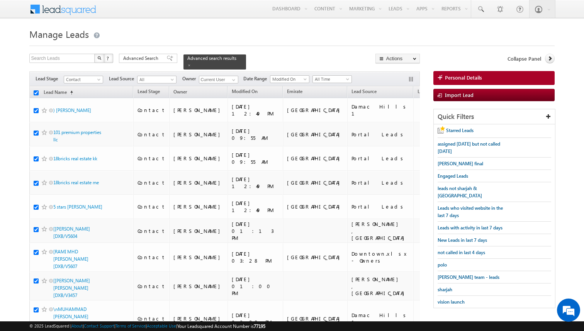
checkbox input "true"
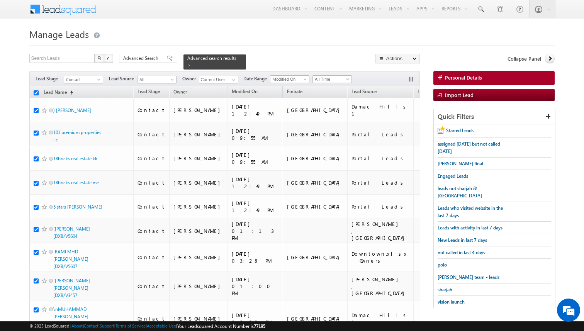
checkbox input "true"
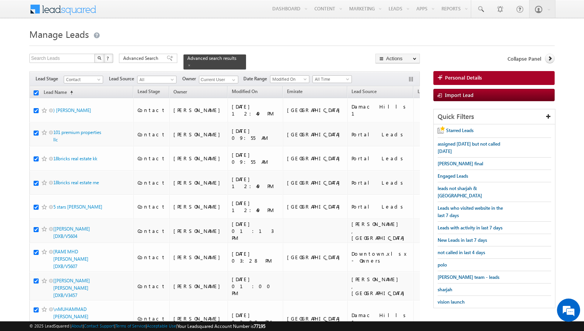
checkbox input "true"
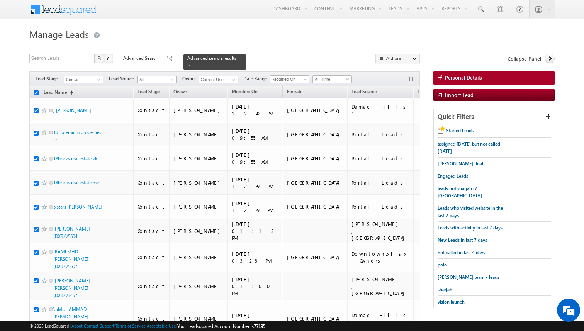
checkbox input "true"
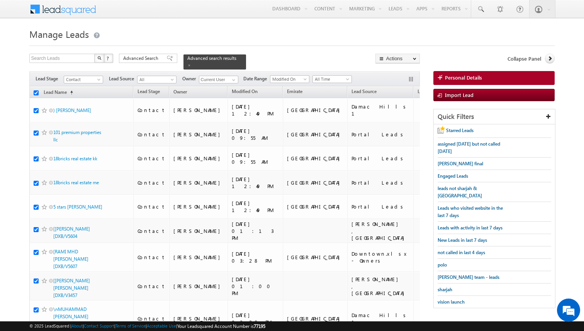
checkbox input "true"
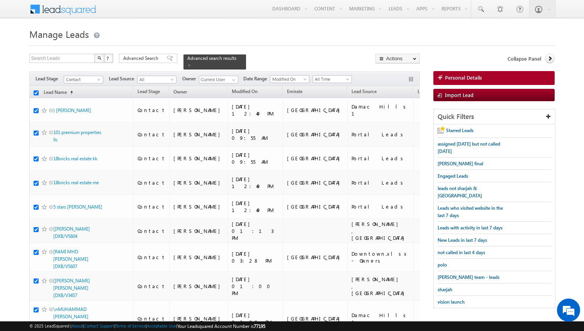
checkbox input "true"
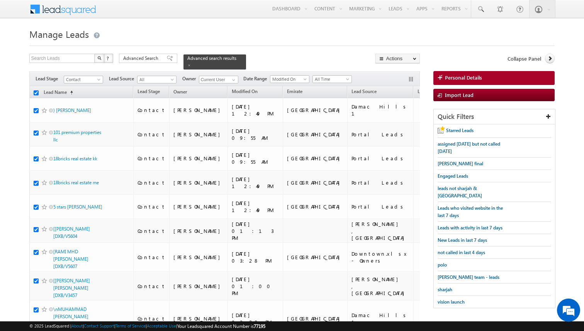
checkbox input "true"
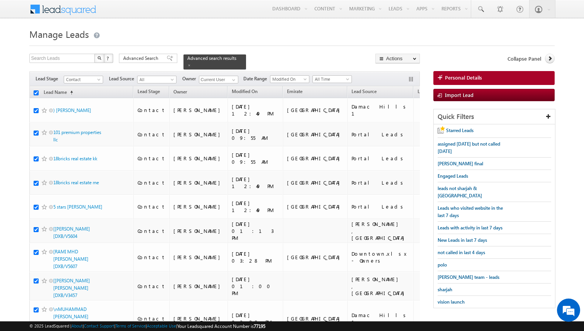
checkbox input "true"
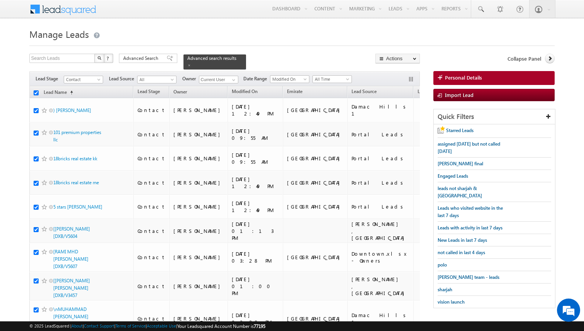
checkbox input "true"
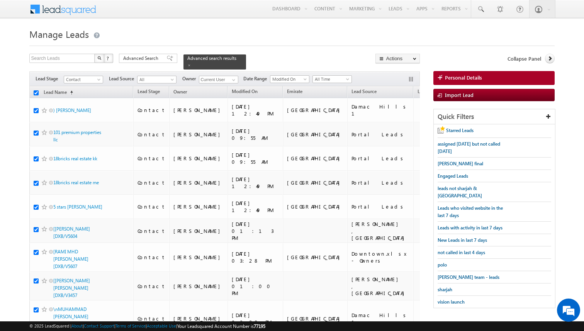
checkbox input "true"
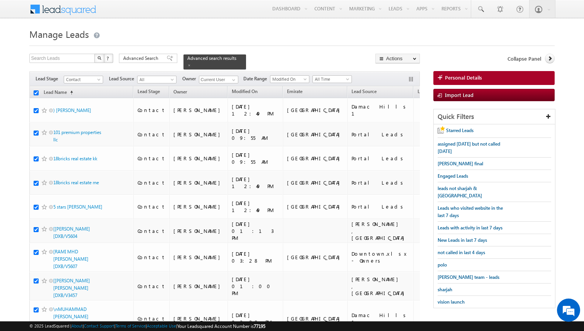
checkbox input "true"
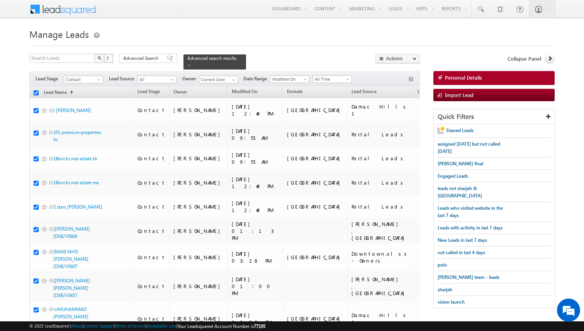
checkbox input "true"
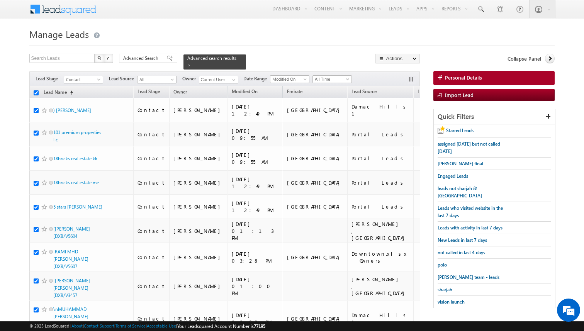
checkbox input "true"
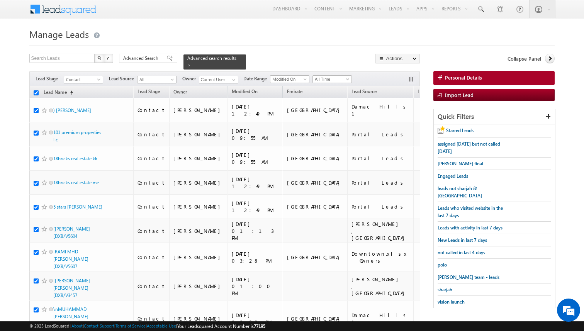
checkbox input "true"
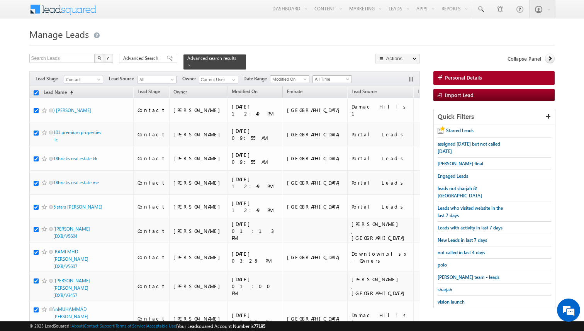
checkbox input "true"
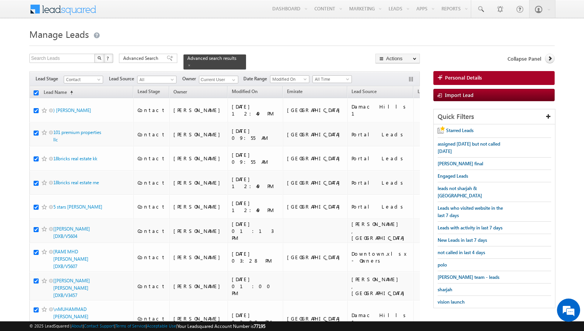
checkbox input "true"
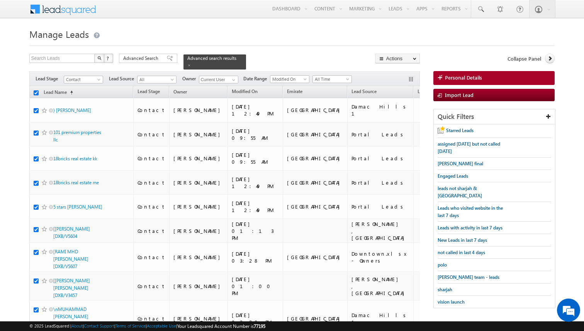
checkbox input "true"
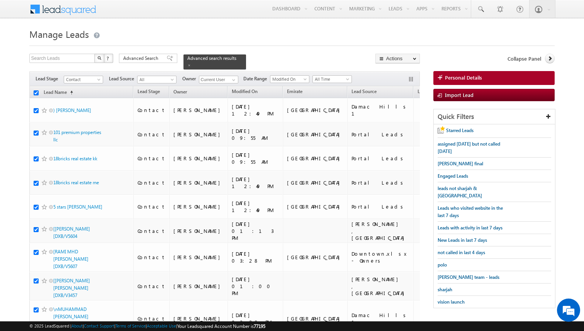
checkbox input "true"
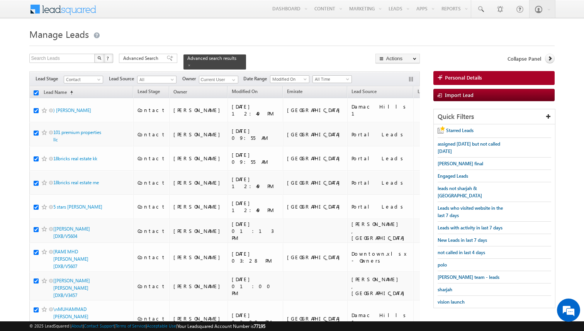
checkbox input "true"
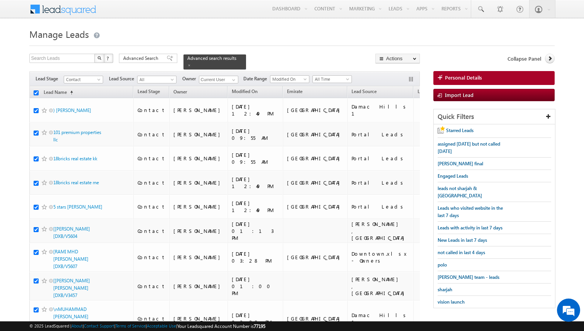
checkbox input "true"
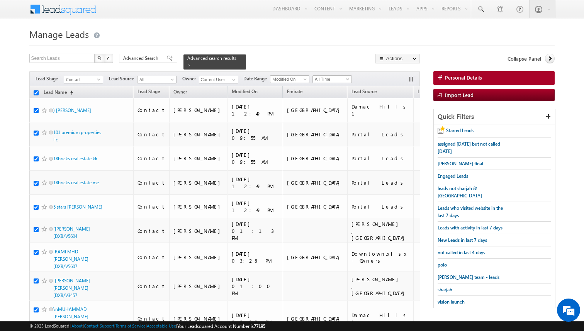
checkbox input "true"
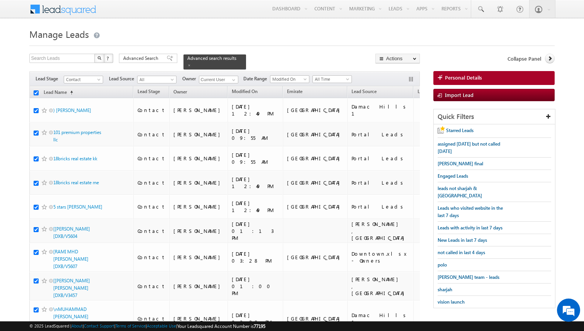
checkbox input "true"
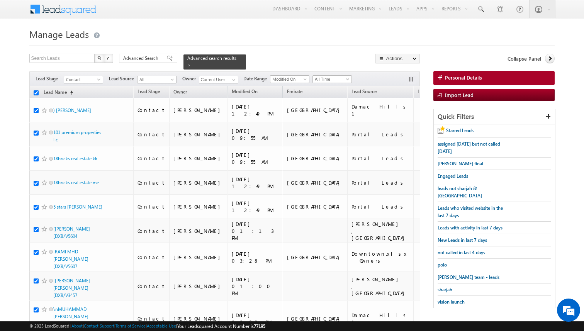
checkbox input "true"
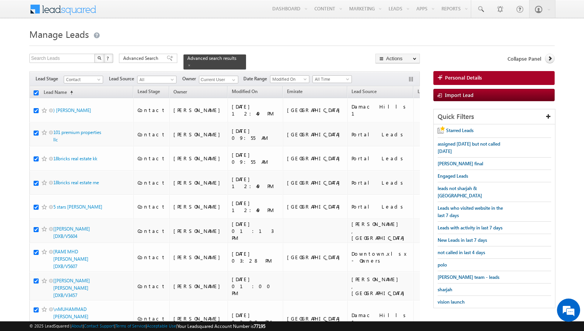
checkbox input "true"
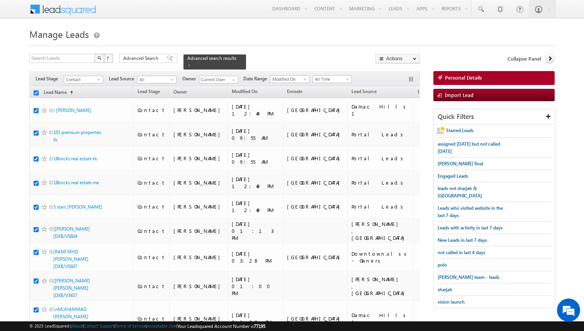
checkbox input "true"
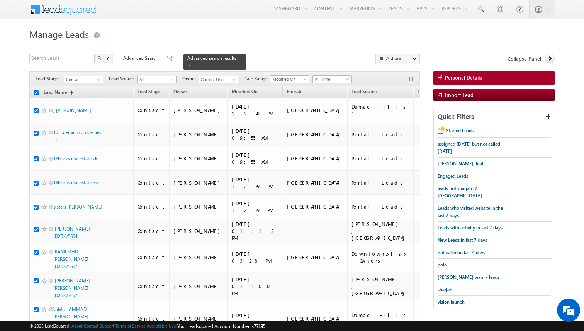
checkbox input "true"
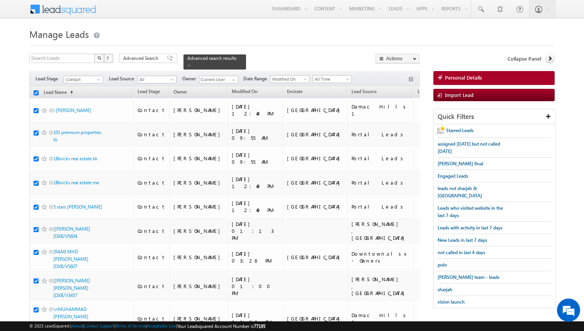
checkbox input "true"
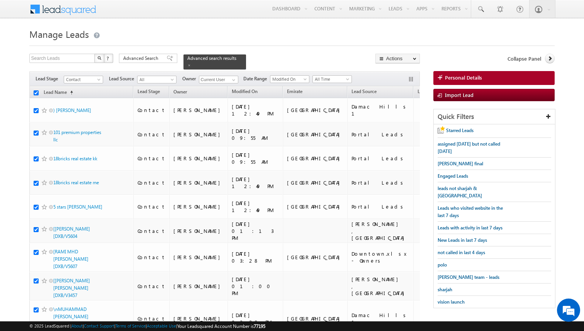
checkbox input "true"
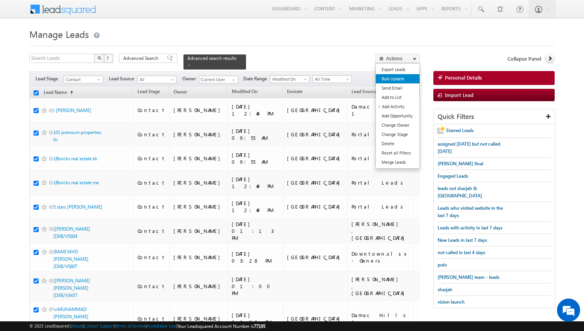
click at [398, 82] on link "Bulk Update" at bounding box center [398, 78] width 44 height 9
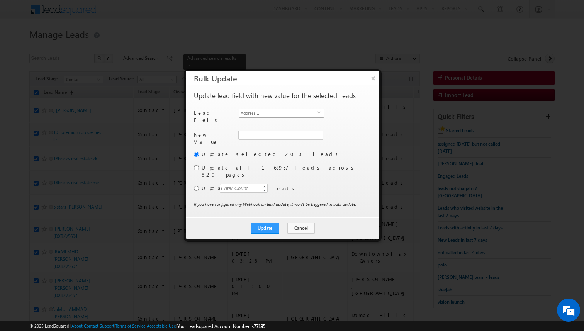
click at [296, 114] on span "Address 1" at bounding box center [279, 113] width 78 height 9
click at [270, 132] on input "[PERSON_NAME]" at bounding box center [280, 135] width 84 height 9
click at [199, 186] on input "radio" at bounding box center [196, 188] width 5 height 5
click at [225, 184] on div "Enter Count" at bounding box center [234, 188] width 29 height 9
click at [265, 223] on button "Update" at bounding box center [265, 228] width 29 height 11
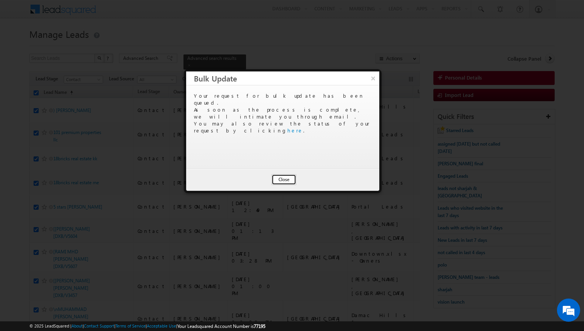
click at [285, 179] on button "Close" at bounding box center [284, 179] width 25 height 11
